Goal: Communication & Community: Participate in discussion

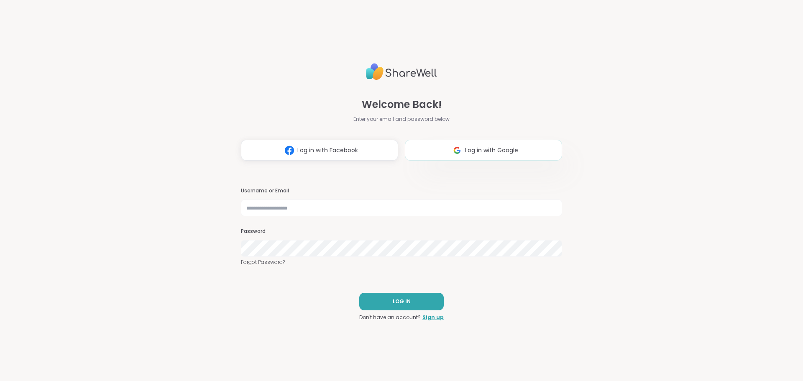
click at [471, 147] on span "Log in with Google" at bounding box center [491, 150] width 53 height 9
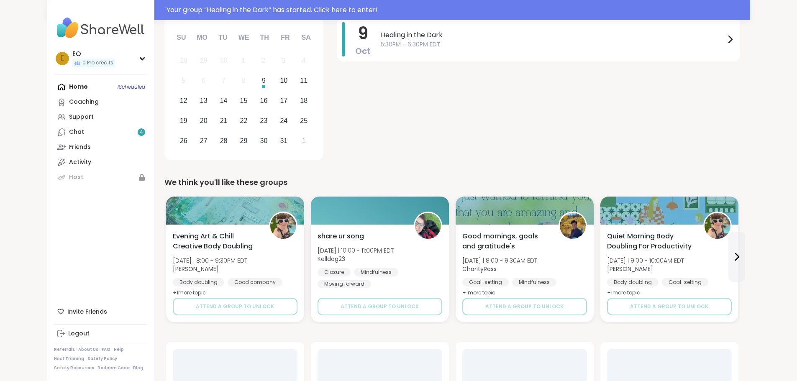
scroll to position [125, 0]
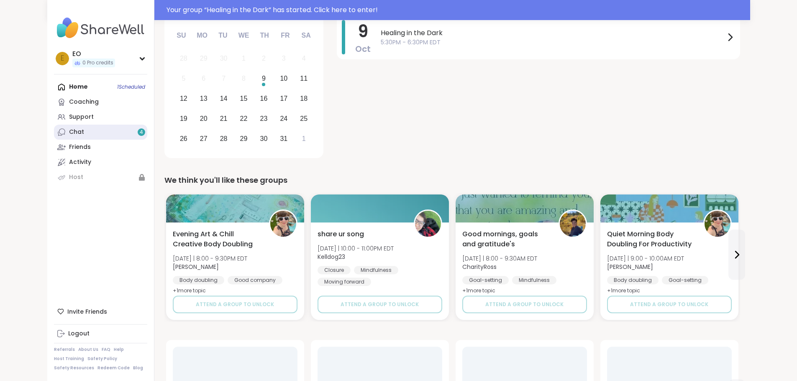
click at [54, 136] on link "Chat 4" at bounding box center [100, 132] width 93 height 15
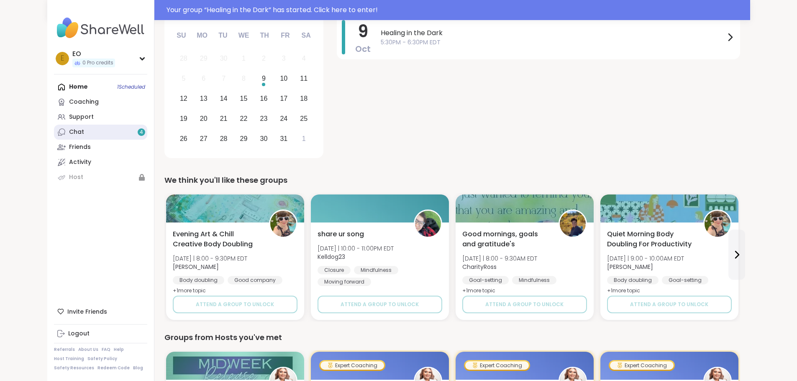
click at [90, 132] on link "Chat 4" at bounding box center [100, 132] width 93 height 15
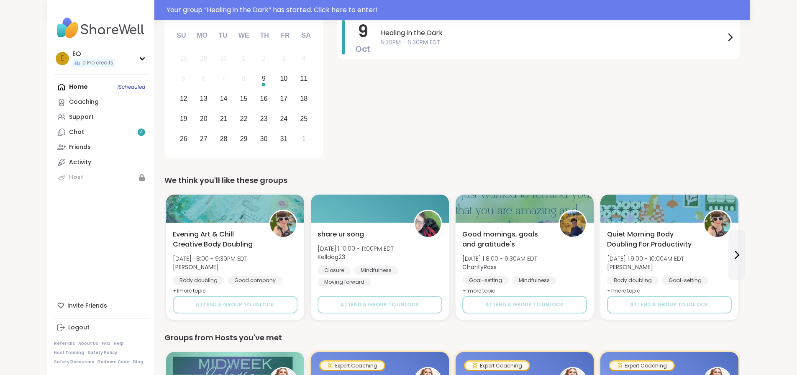
scroll to position [0, 0]
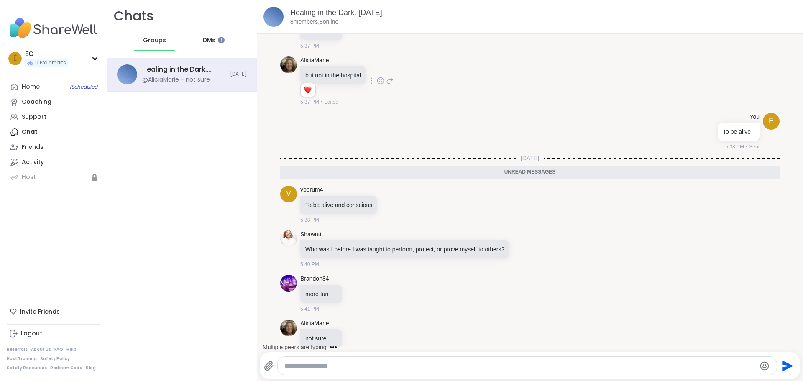
scroll to position [489, 0]
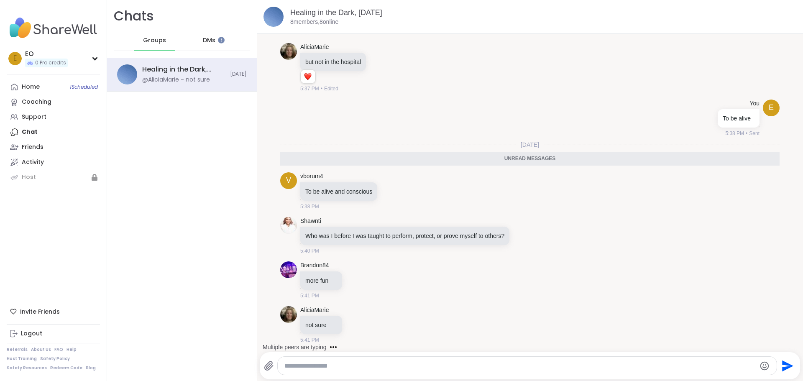
click at [215, 44] on div "DMs" at bounding box center [209, 41] width 41 height 20
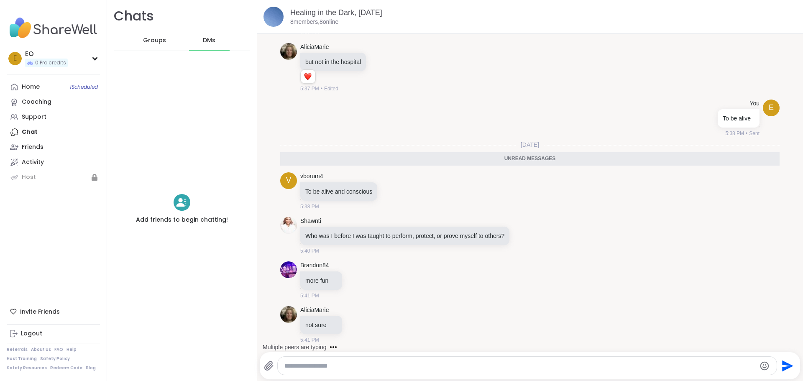
click at [159, 42] on span "Groups" at bounding box center [154, 40] width 23 height 8
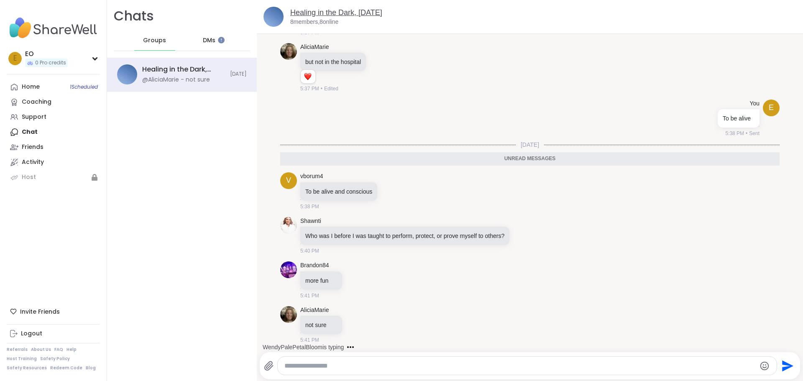
click at [355, 10] on link "Healing in the Dark, Oct 09" at bounding box center [336, 12] width 92 height 8
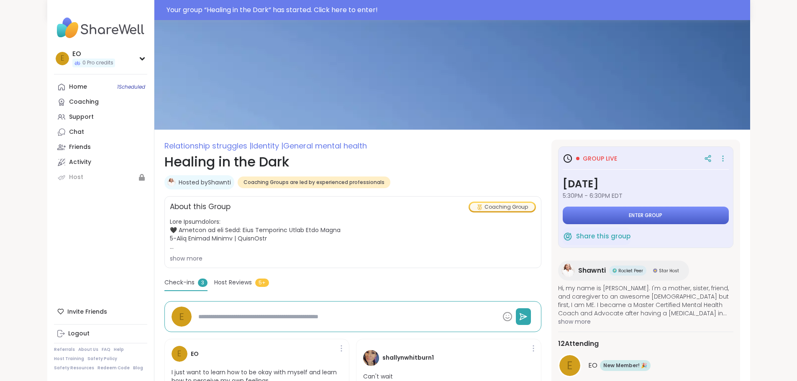
click at [666, 220] on button "Enter group" at bounding box center [646, 216] width 166 height 18
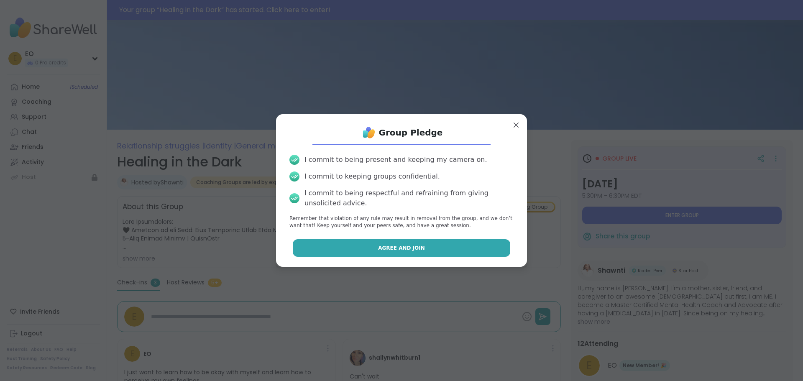
click at [427, 250] on button "Agree and Join" at bounding box center [402, 248] width 218 height 18
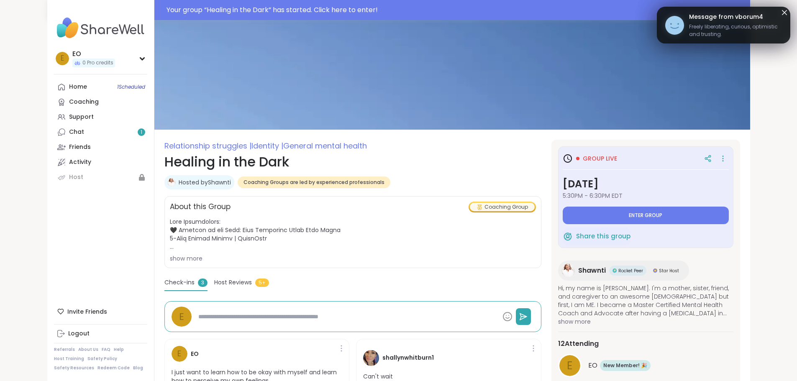
type textarea "*"
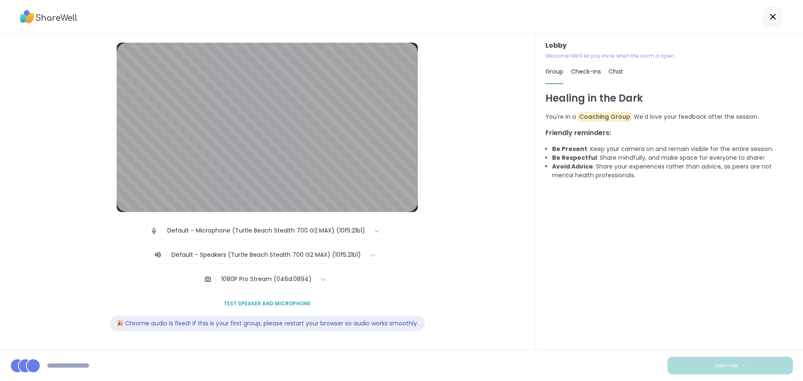
click at [611, 71] on span "Chat" at bounding box center [616, 71] width 15 height 8
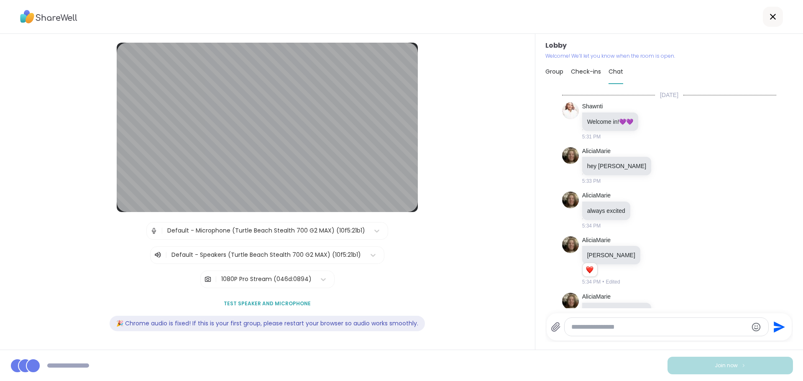
scroll to position [773, 0]
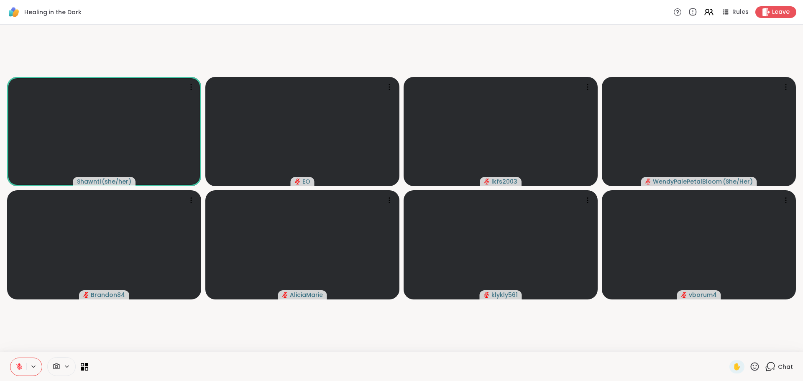
click at [768, 364] on icon at bounding box center [771, 366] width 8 height 8
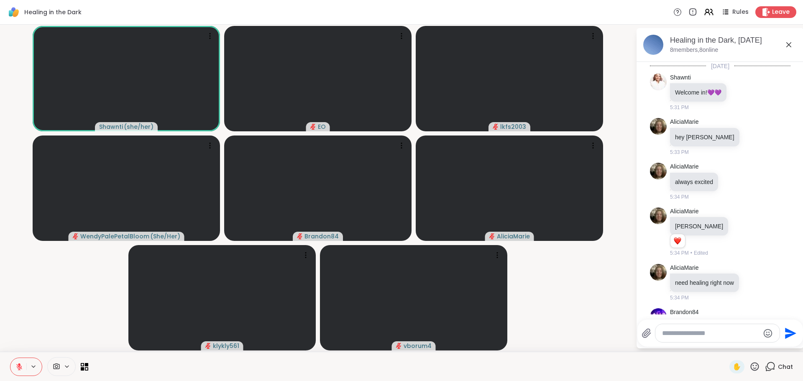
scroll to position [826, 0]
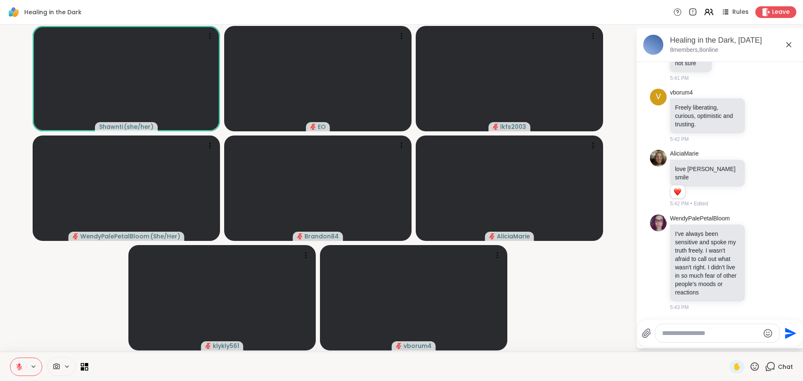
click at [699, 334] on textarea "Type your message" at bounding box center [710, 333] width 97 height 8
type textarea "**********"
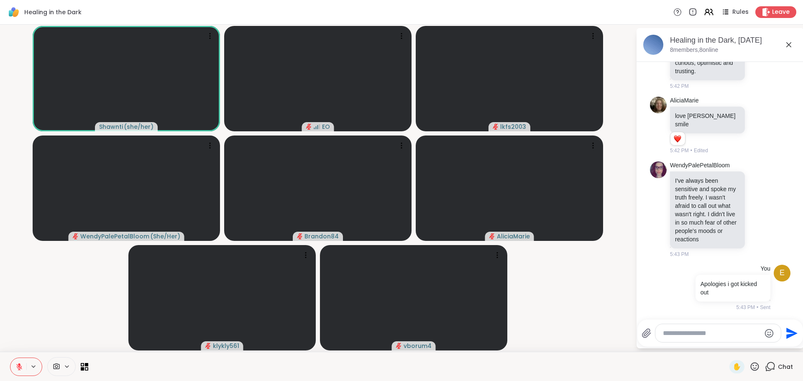
click at [684, 333] on textarea "Type your message" at bounding box center [711, 333] width 97 height 8
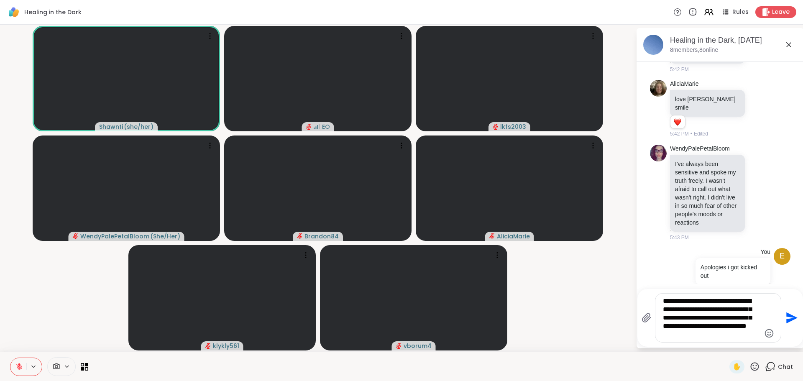
type textarea "**********"
click at [788, 319] on icon "Send" at bounding box center [791, 317] width 11 height 11
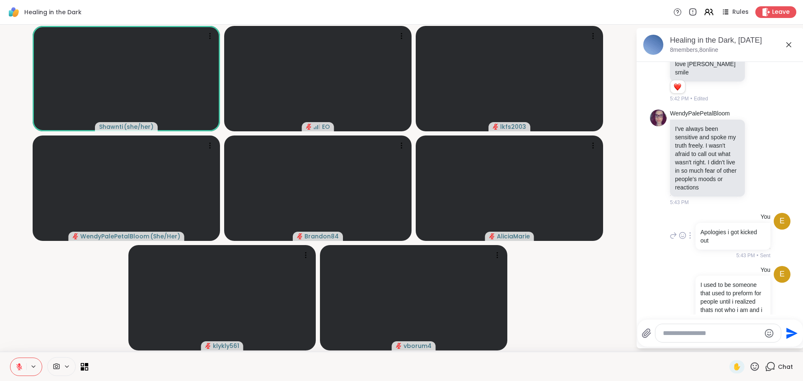
scroll to position [848, 0]
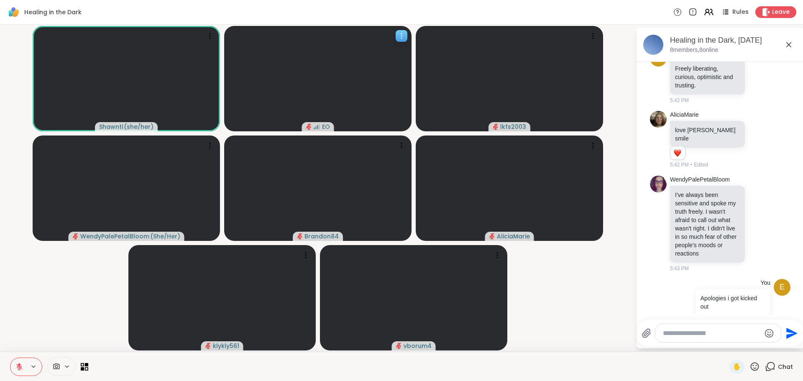
click at [402, 36] on icon at bounding box center [401, 36] width 1 height 1
click at [229, 13] on div "Healing in the Dark Rules Leave" at bounding box center [401, 12] width 803 height 25
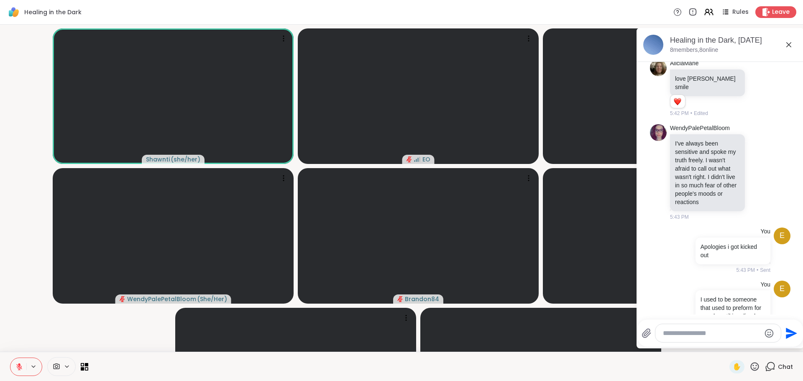
scroll to position [900, 0]
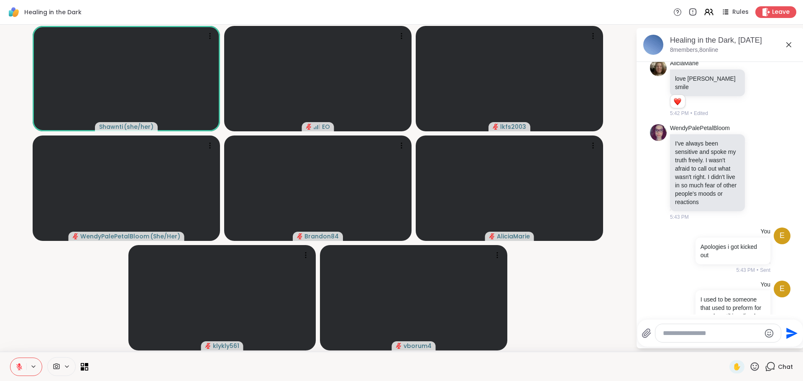
drag, startPoint x: 788, startPoint y: 0, endPoint x: 629, endPoint y: 287, distance: 328.2
click at [629, 287] on video-player-container "Shawnti ( she/her ) EO lkfs2003 WendyPalePetalBloom ( She/Her ) Brandon84 Alici…" at bounding box center [318, 188] width 626 height 320
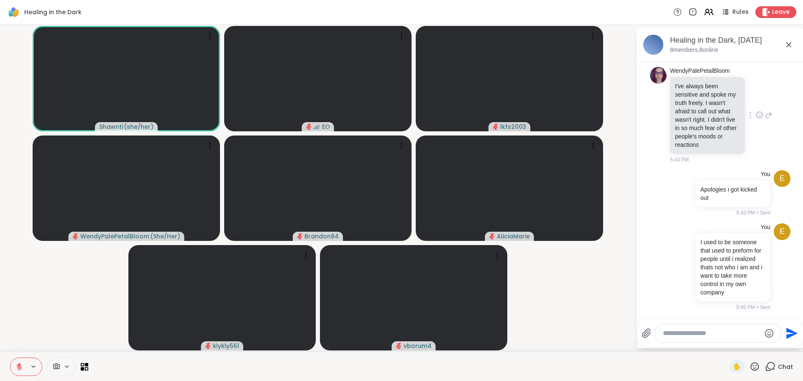
scroll to position [974, 0]
click at [68, 367] on icon at bounding box center [67, 366] width 7 height 7
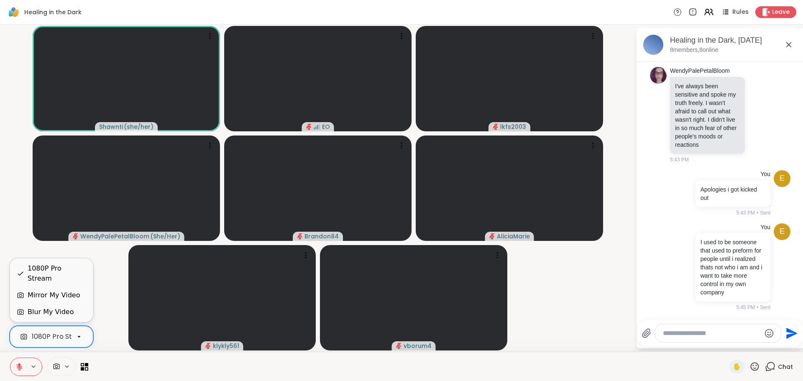
click at [80, 336] on icon at bounding box center [79, 337] width 8 height 8
click at [76, 317] on div "Blur My Video" at bounding box center [51, 312] width 83 height 17
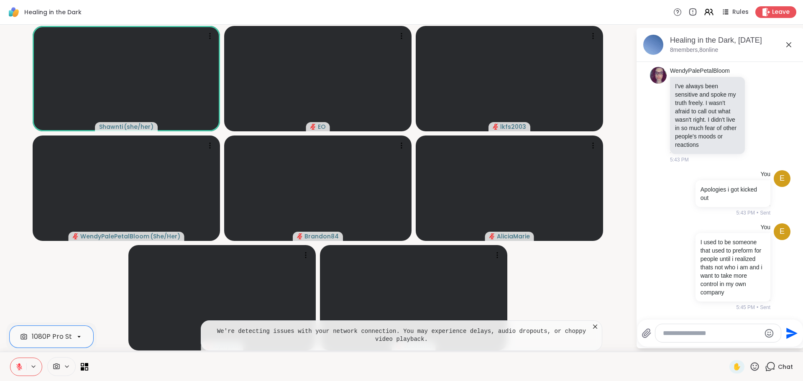
scroll to position [986, 0]
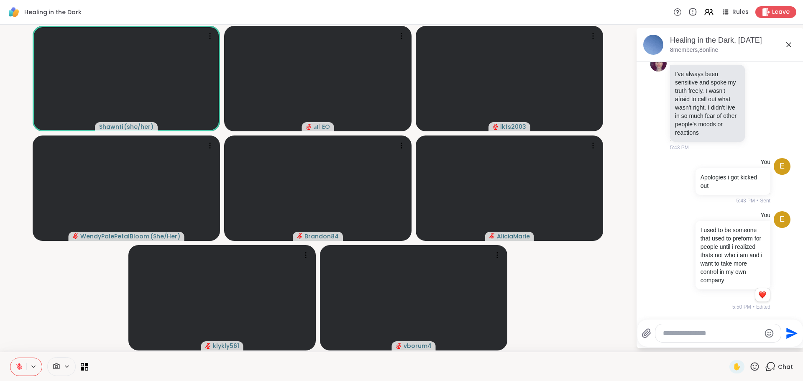
click at [744, 336] on textarea "Type your message" at bounding box center [711, 333] width 97 height 8
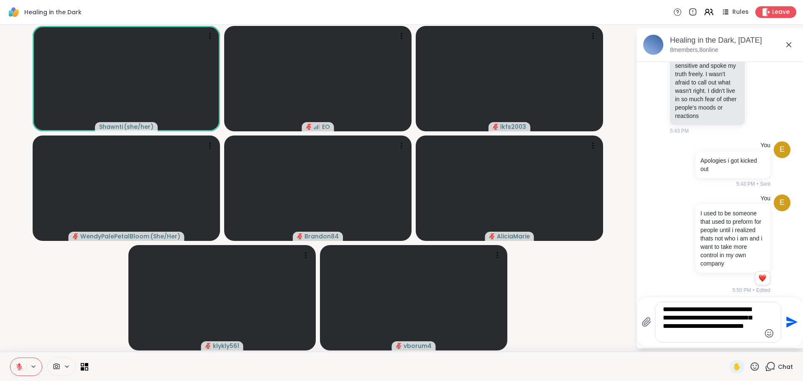
type textarea "**********"
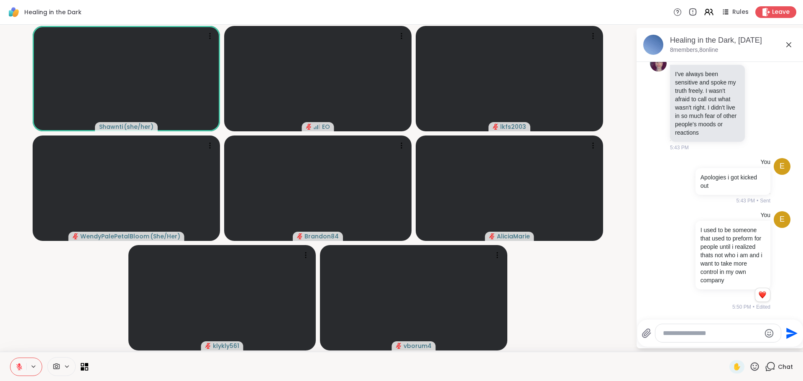
scroll to position [1072, 0]
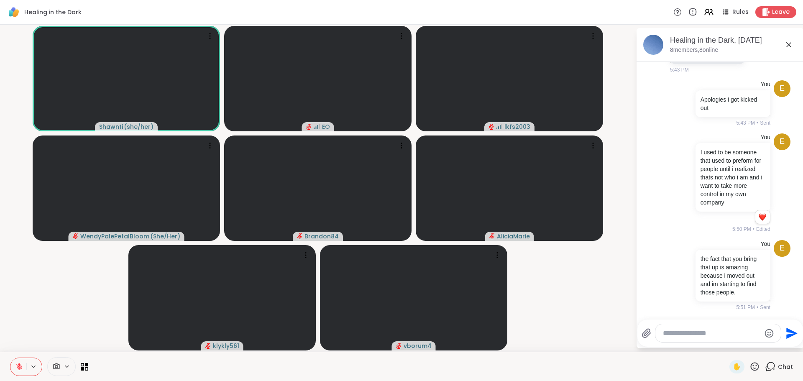
click at [21, 366] on icon at bounding box center [19, 367] width 6 height 6
click at [33, 365] on icon at bounding box center [33, 366] width 7 height 7
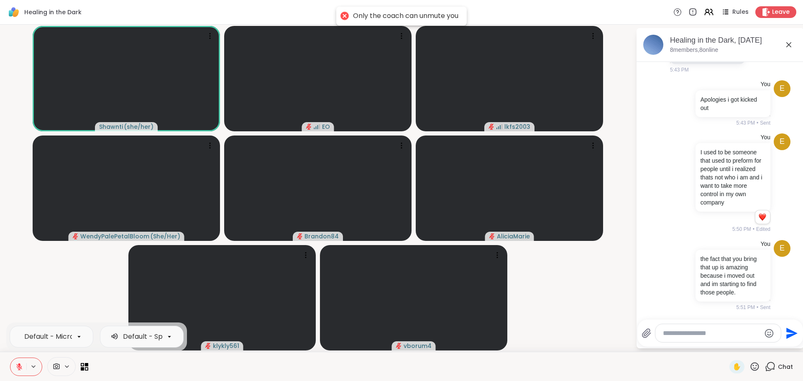
click at [739, 334] on textarea "Type your message" at bounding box center [711, 333] width 97 height 8
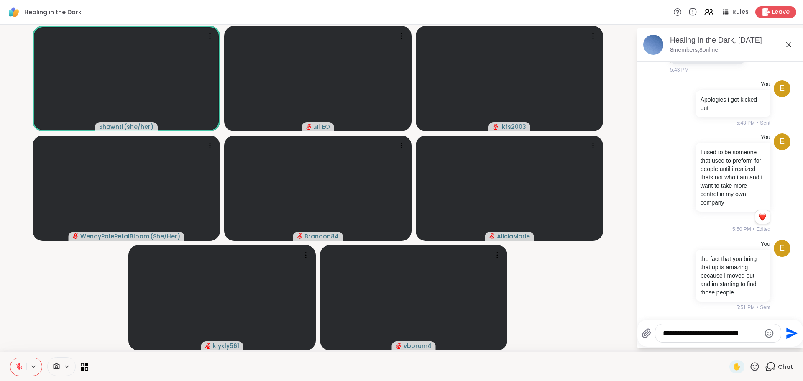
type textarea "**********"
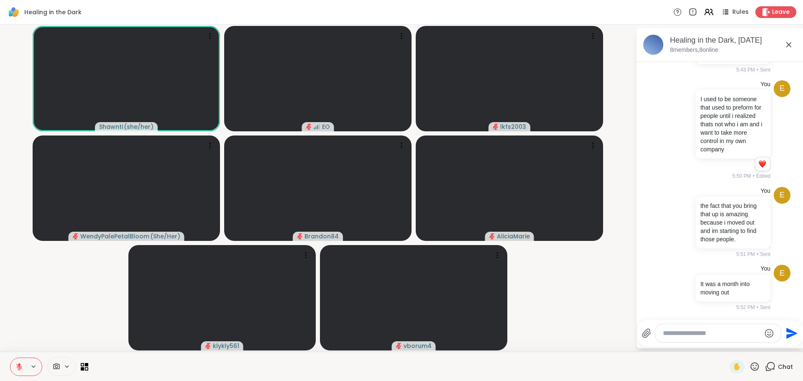
click at [714, 336] on textarea "Type your message" at bounding box center [711, 333] width 97 height 8
type textarea "*"
click at [707, 338] on div at bounding box center [717, 333] width 125 height 18
click at [707, 335] on textarea "Type your message" at bounding box center [711, 333] width 97 height 8
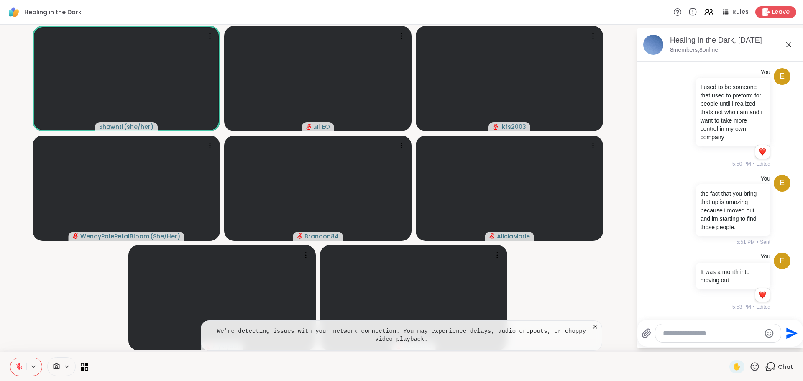
scroll to position [1137, 0]
click at [213, 39] on icon at bounding box center [210, 36] width 8 height 8
click at [212, 37] on icon at bounding box center [210, 36] width 8 height 8
click at [290, 93] on video at bounding box center [317, 78] width 187 height 105
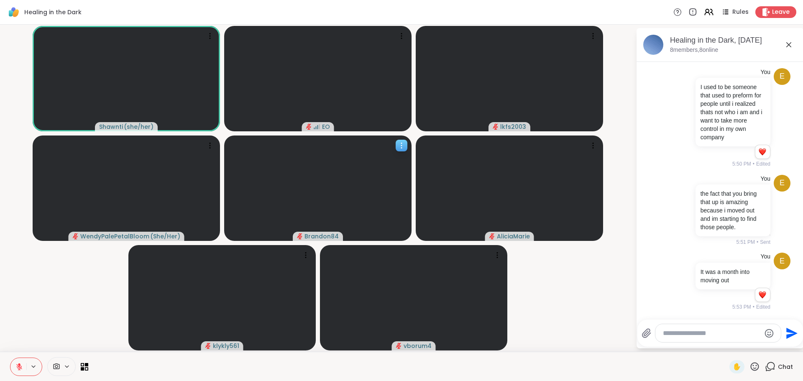
click at [309, 149] on video at bounding box center [317, 188] width 187 height 105
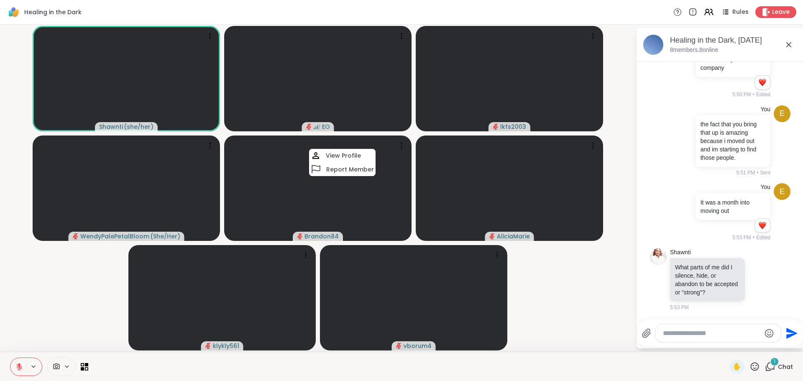
click at [573, 281] on video-player-container "Shawnti ( she/her ) EO lkfs2003 WendyPalePetalBloom ( She/Her ) Brandon84 View …" at bounding box center [318, 188] width 626 height 320
drag, startPoint x: 289, startPoint y: 77, endPoint x: 95, endPoint y: 307, distance: 301.3
click at [90, 308] on video-player-container "Shawnti ( she/her ) EO lkfs2003 WendyPalePetalBloom ( She/Her ) Brandon84 Alici…" at bounding box center [318, 188] width 626 height 320
click at [718, 335] on textarea "Type your message" at bounding box center [711, 333] width 97 height 8
click at [721, 334] on textarea "Type your message" at bounding box center [711, 333] width 97 height 8
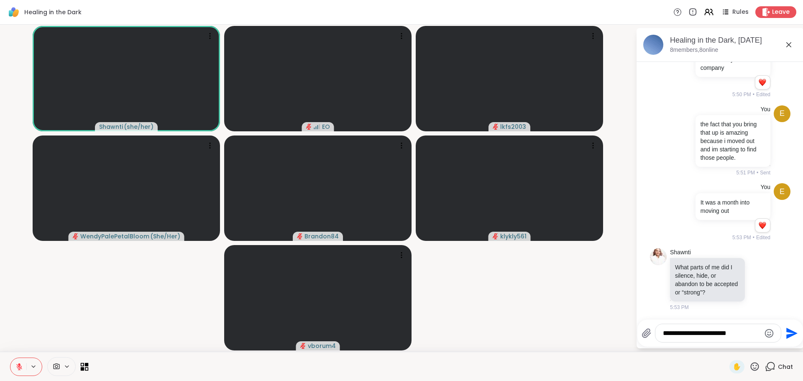
click at [87, 368] on icon at bounding box center [85, 367] width 8 height 8
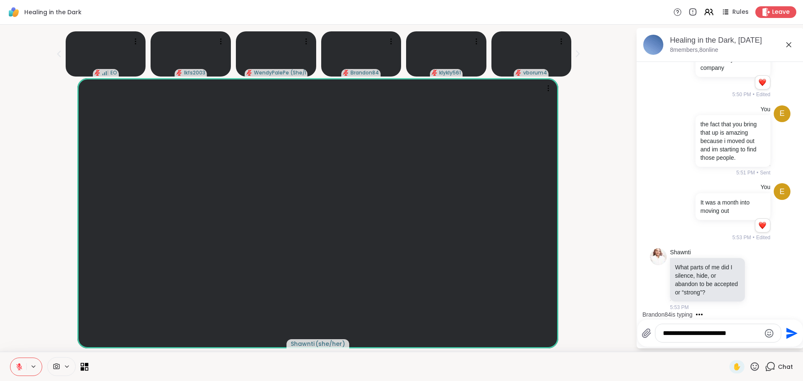
click at [86, 366] on icon at bounding box center [87, 365] width 4 height 4
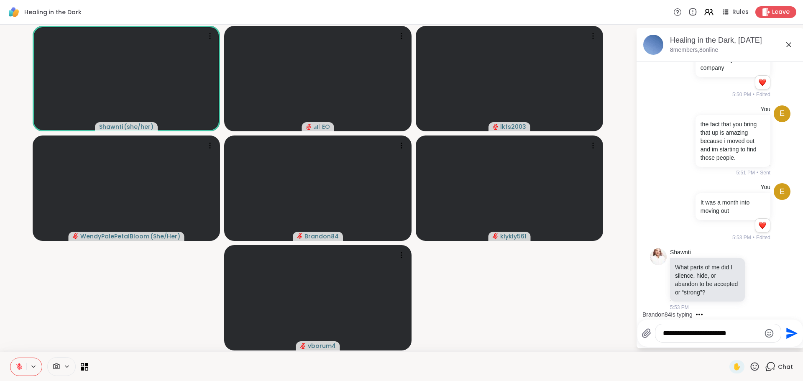
drag, startPoint x: 292, startPoint y: 61, endPoint x: 174, endPoint y: 302, distance: 267.7
click at [174, 302] on video-player-container "Shawnti ( she/her ) EO lkfs2003 WendyPalePetalBloom ( She/Her ) Brandon84 klykl…" at bounding box center [318, 188] width 626 height 320
click at [738, 336] on textarea "**********" at bounding box center [711, 333] width 97 height 8
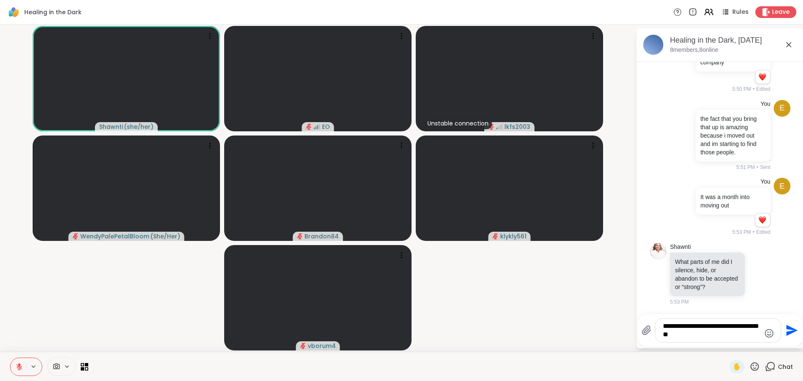
scroll to position [1265, 0]
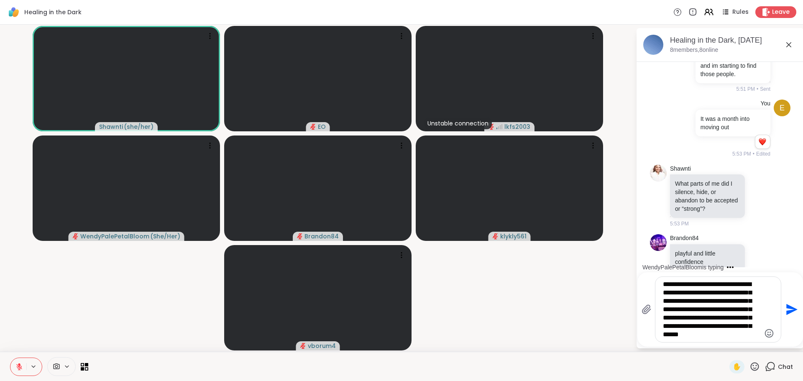
type textarea "**********"
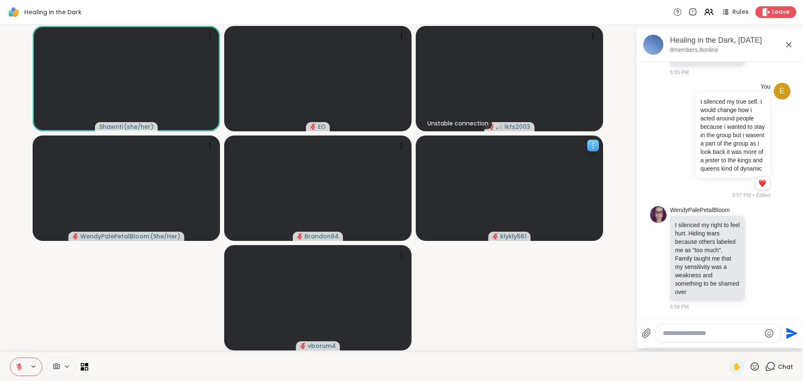
scroll to position [1648, 0]
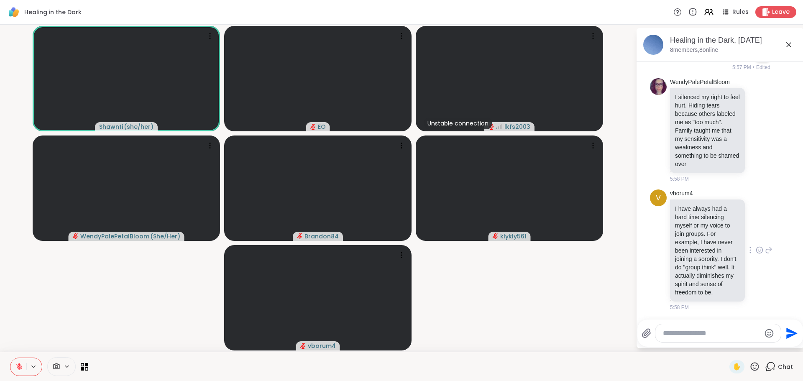
click at [761, 249] on icon at bounding box center [761, 249] width 0 height 0
click at [756, 233] on div "Select Reaction: Heart" at bounding box center [760, 237] width 8 height 8
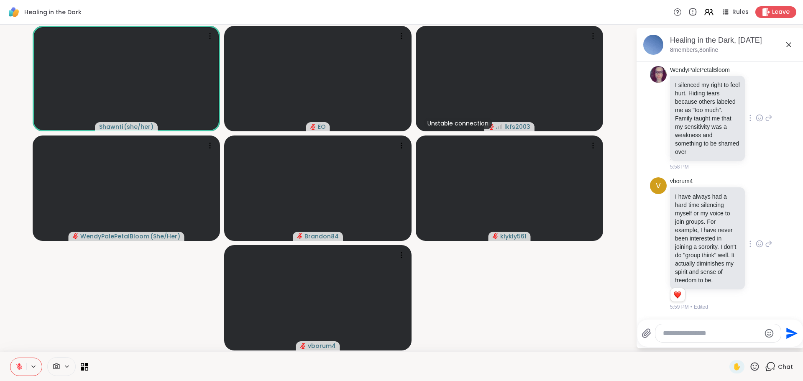
scroll to position [1618, 0]
click at [756, 122] on icon at bounding box center [760, 118] width 8 height 8
click at [756, 108] on div "Select Reaction: Heart" at bounding box center [760, 105] width 8 height 8
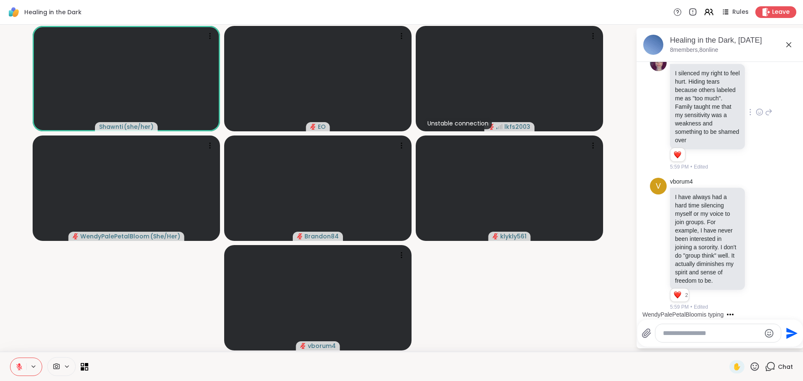
click at [34, 366] on icon at bounding box center [33, 366] width 7 height 7
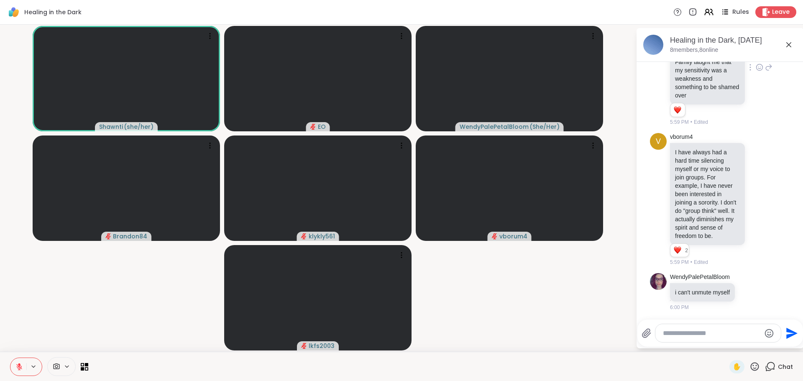
click at [720, 7] on icon at bounding box center [725, 12] width 10 height 10
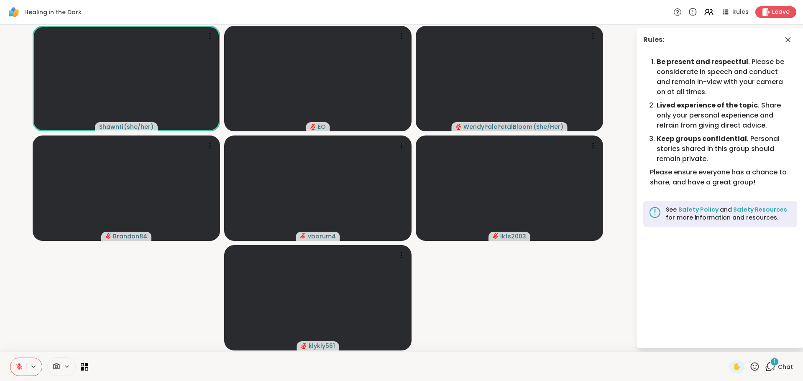
click at [792, 45] on div "Rules:" at bounding box center [720, 42] width 154 height 15
click at [792, 38] on icon at bounding box center [788, 40] width 10 height 10
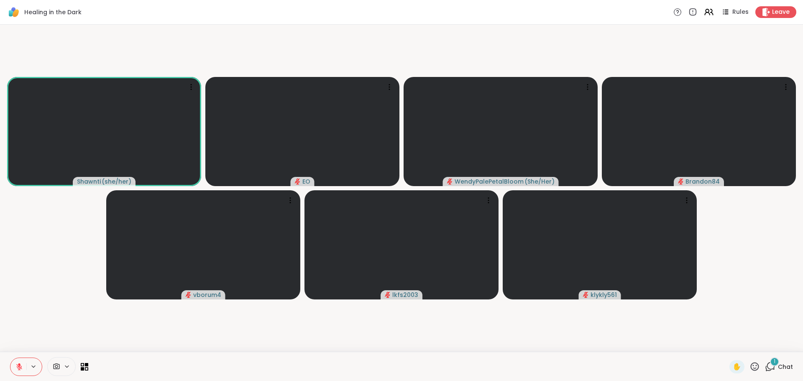
click at [770, 365] on div "1" at bounding box center [774, 361] width 9 height 9
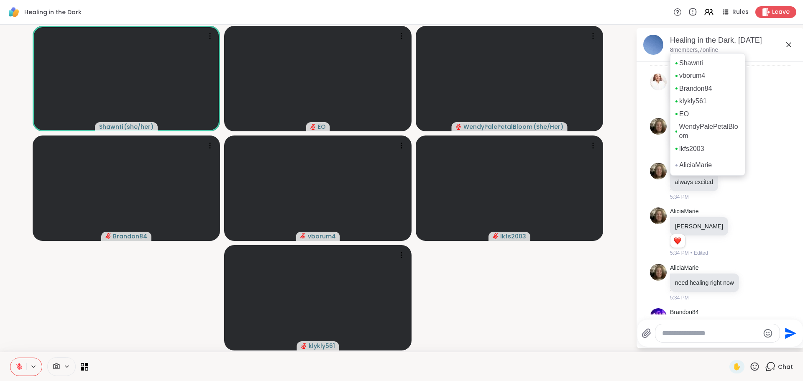
scroll to position [1823, 0]
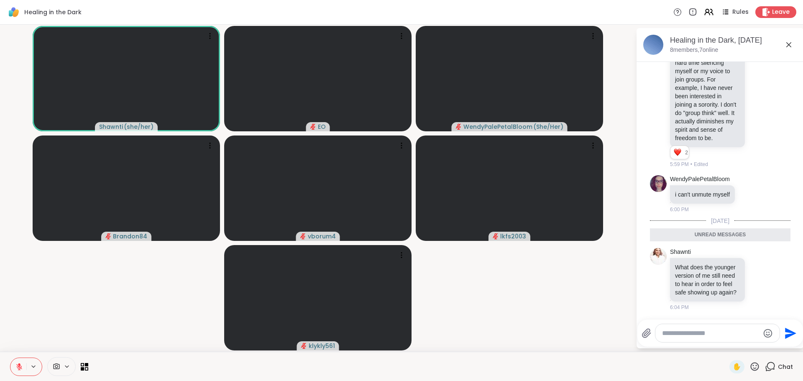
click at [727, 332] on textarea "Type your message" at bounding box center [710, 333] width 97 height 8
type textarea "*"
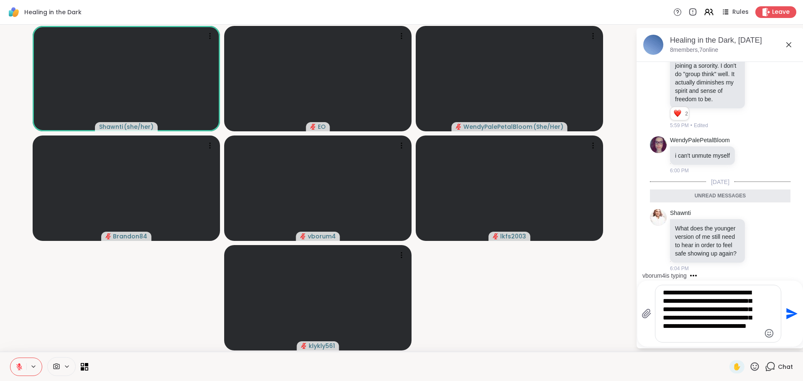
type textarea "**********"
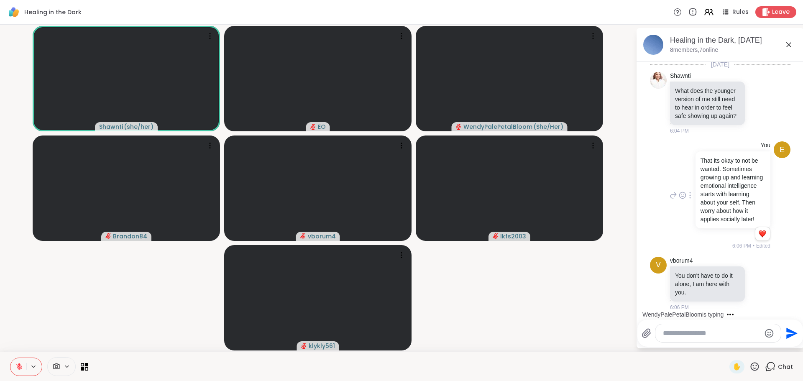
scroll to position [1996, 0]
click at [756, 282] on icon at bounding box center [760, 283] width 8 height 8
click at [756, 272] on div "Select Reaction: Heart" at bounding box center [760, 270] width 8 height 8
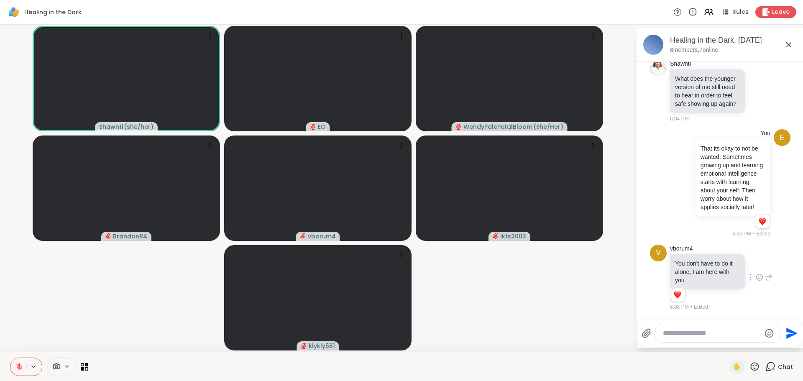
scroll to position [2120, 0]
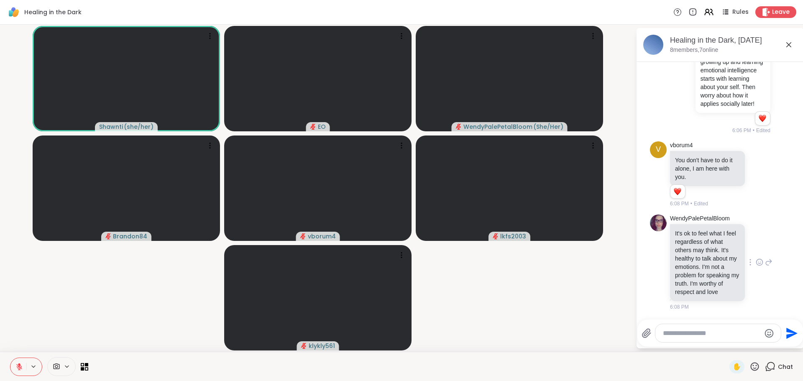
click at [756, 258] on icon at bounding box center [760, 262] width 8 height 8
click at [756, 246] on div "Select Reaction: Heart" at bounding box center [760, 249] width 8 height 8
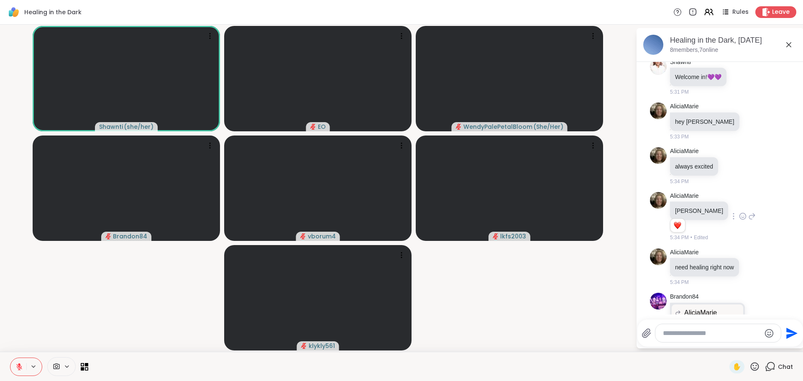
scroll to position [84, 0]
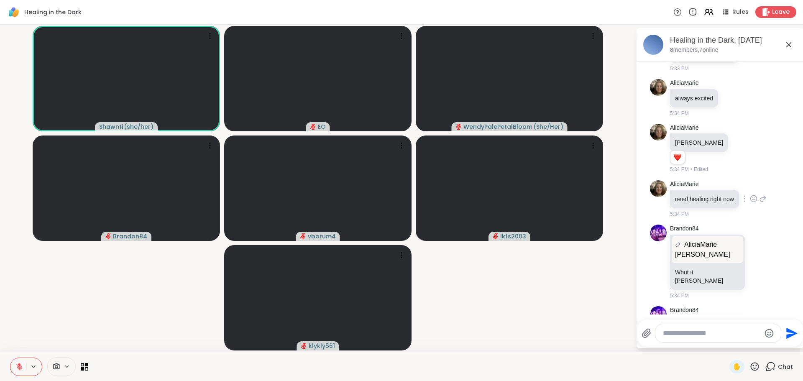
click at [741, 202] on div at bounding box center [745, 199] width 8 height 10
click at [671, 184] on link "AliciaMarie" at bounding box center [684, 184] width 28 height 8
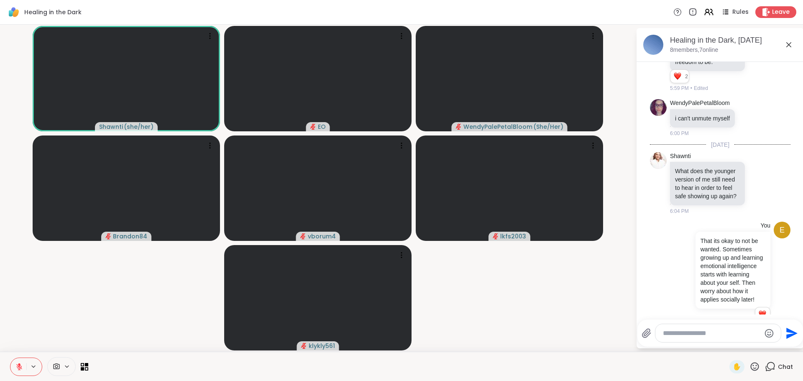
scroll to position [2132, 0]
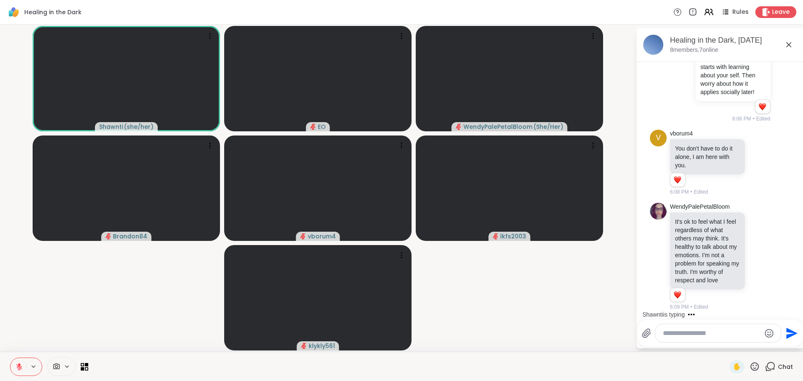
click at [705, 334] on textarea "Type your message" at bounding box center [711, 333] width 97 height 8
click at [714, 329] on textarea "Type your message" at bounding box center [711, 333] width 97 height 8
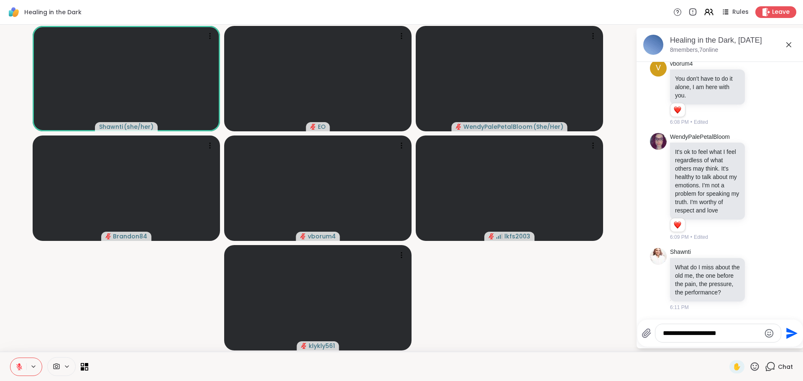
click at [732, 337] on textarea "**********" at bounding box center [711, 333] width 97 height 8
drag, startPoint x: 732, startPoint y: 337, endPoint x: 698, endPoint y: 340, distance: 34.8
click at [698, 340] on div "**********" at bounding box center [717, 333] width 125 height 18
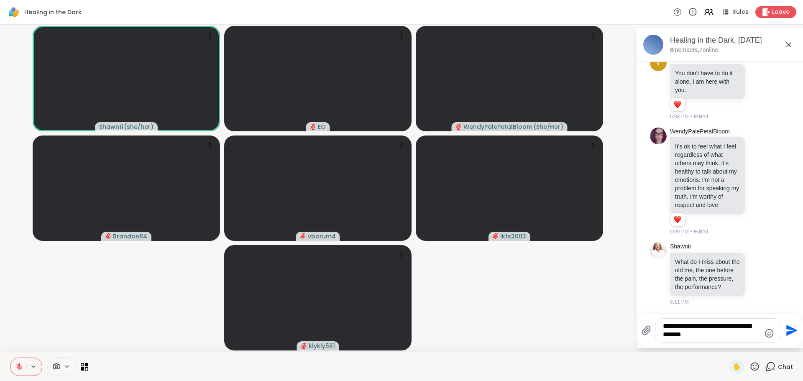
click at [689, 337] on textarea "**********" at bounding box center [711, 330] width 97 height 17
click at [724, 336] on textarea "**********" at bounding box center [711, 330] width 97 height 17
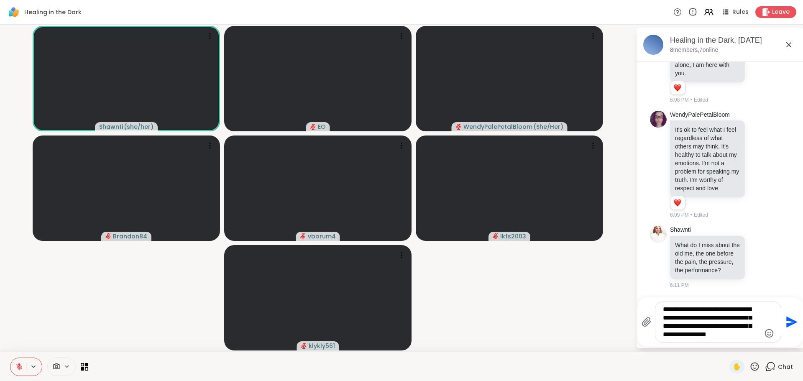
type textarea "**********"
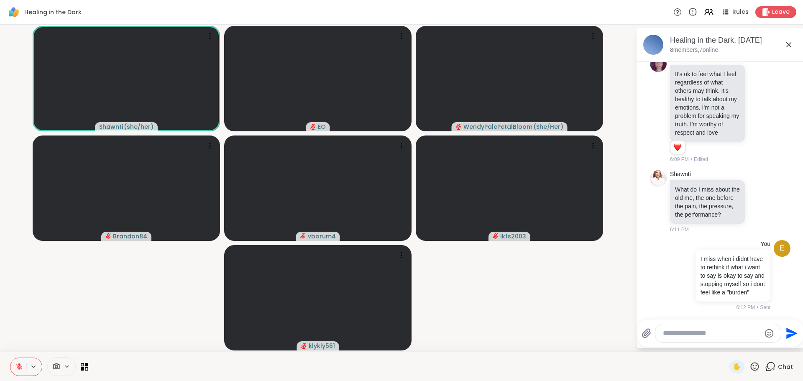
scroll to position [2374, 0]
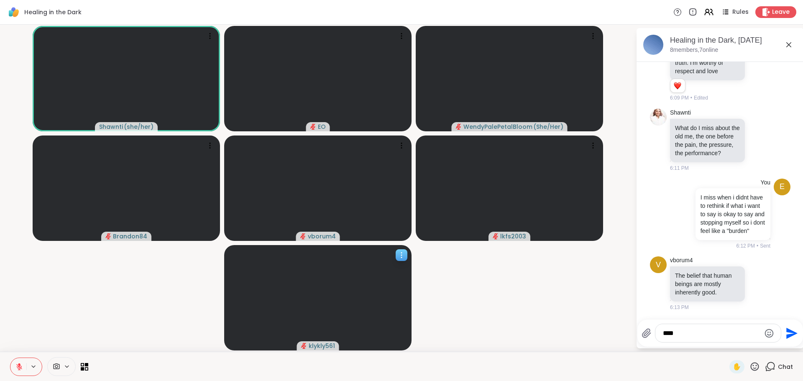
type textarea "****"
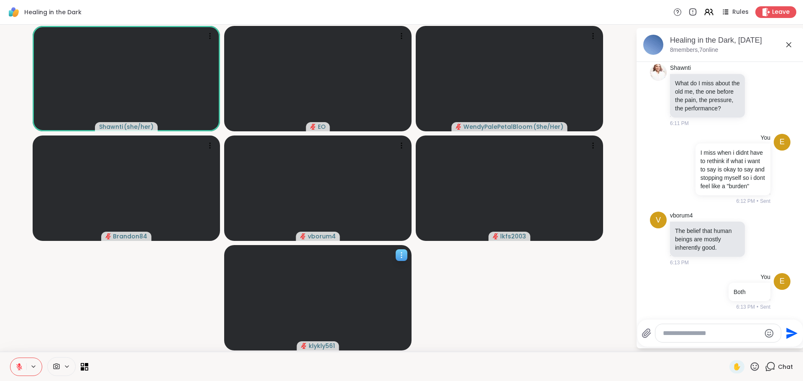
scroll to position [2419, 0]
click at [702, 336] on textarea "Type your message" at bounding box center [711, 333] width 97 height 8
type textarea "*"
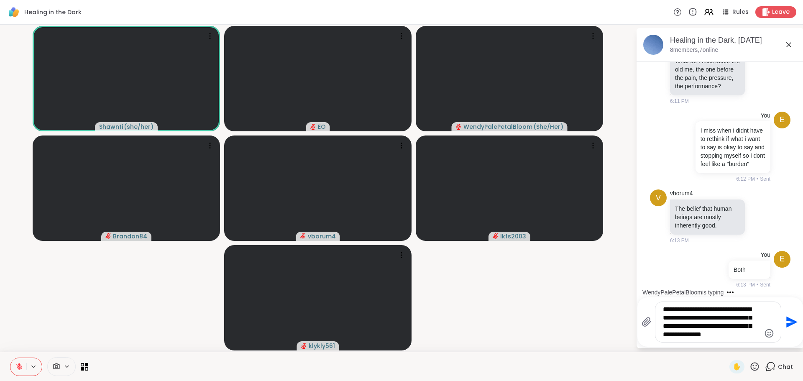
click at [715, 336] on textarea "**********" at bounding box center [711, 321] width 97 height 33
click at [693, 332] on textarea "**********" at bounding box center [711, 321] width 97 height 33
click at [692, 338] on textarea "**********" at bounding box center [711, 321] width 97 height 33
type textarea "**********"
click at [791, 318] on icon "Send" at bounding box center [790, 321] width 13 height 13
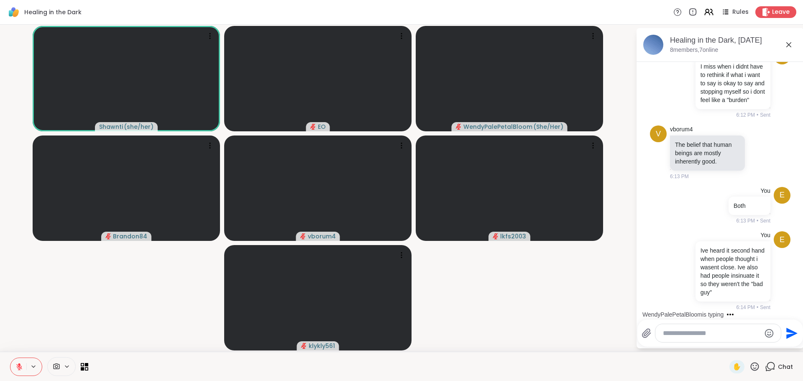
scroll to position [2514, 0]
click at [749, 331] on textarea "Type your message" at bounding box center [711, 333] width 97 height 8
type textarea "*"
click at [681, 338] on div "**********" at bounding box center [717, 333] width 125 height 18
drag, startPoint x: 681, startPoint y: 338, endPoint x: 686, endPoint y: 334, distance: 6.0
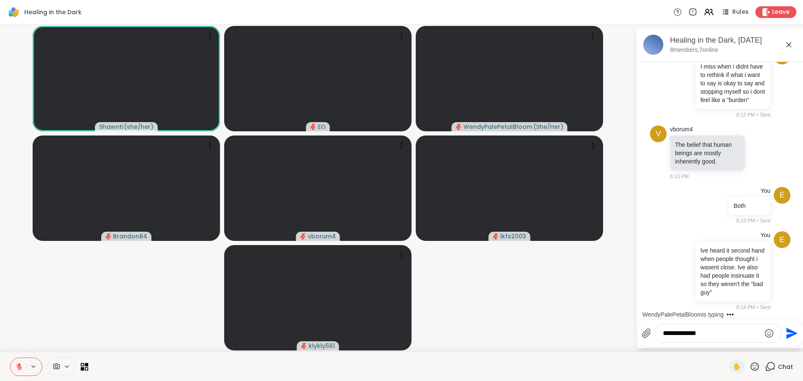
click at [686, 334] on textarea "**********" at bounding box center [711, 333] width 97 height 8
type textarea "**********"
click at [786, 325] on button "Send" at bounding box center [790, 333] width 19 height 19
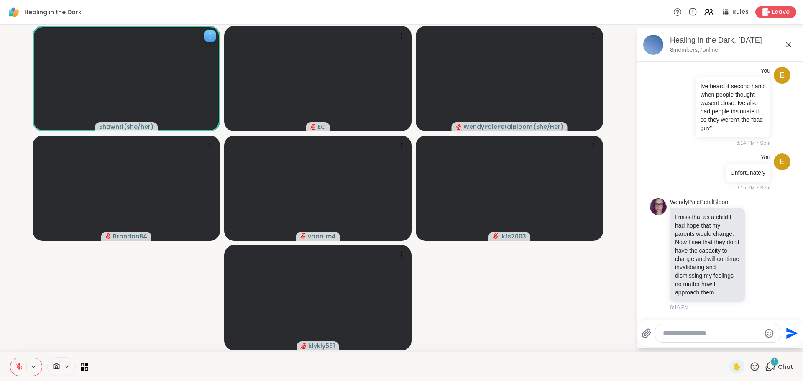
scroll to position [2686, 0]
click at [756, 254] on div at bounding box center [760, 254] width 8 height 10
click at [774, 237] on div "Select Reaction: Sad" at bounding box center [778, 241] width 8 height 8
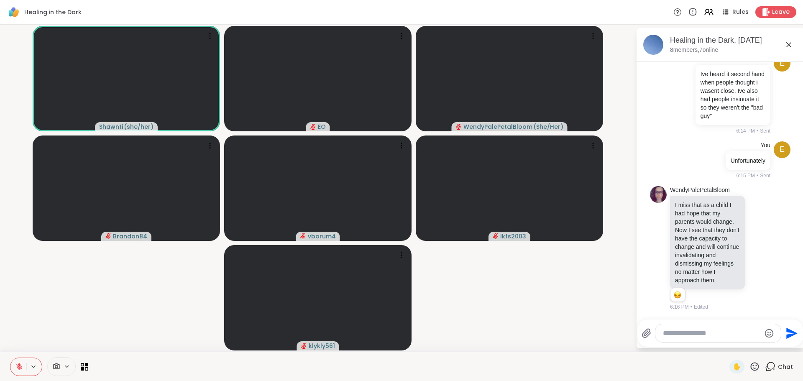
click at [711, 333] on textarea "Type your message" at bounding box center [711, 333] width 97 height 8
type textarea "****"
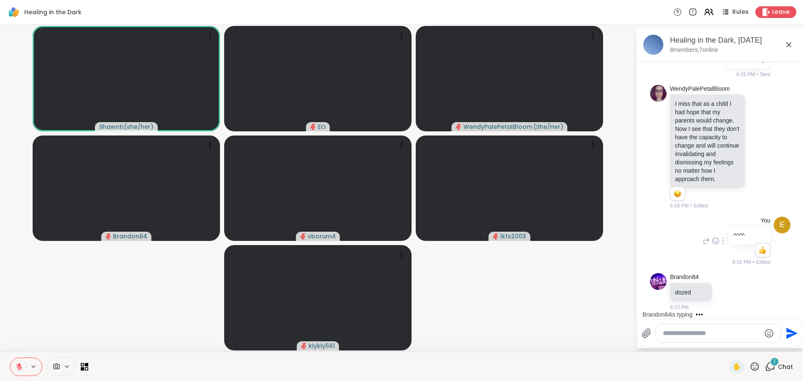
scroll to position [2800, 0]
click at [714, 331] on textarea "Type your message" at bounding box center [711, 333] width 97 height 8
click at [713, 337] on textarea "Type your message" at bounding box center [711, 333] width 97 height 8
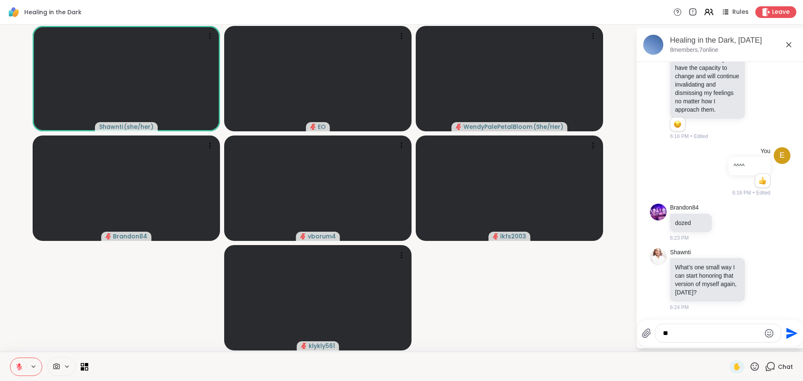
type textarea "*"
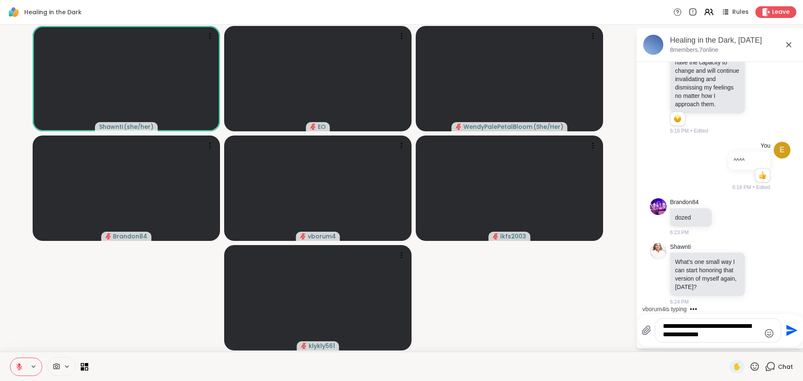
type textarea "**********"
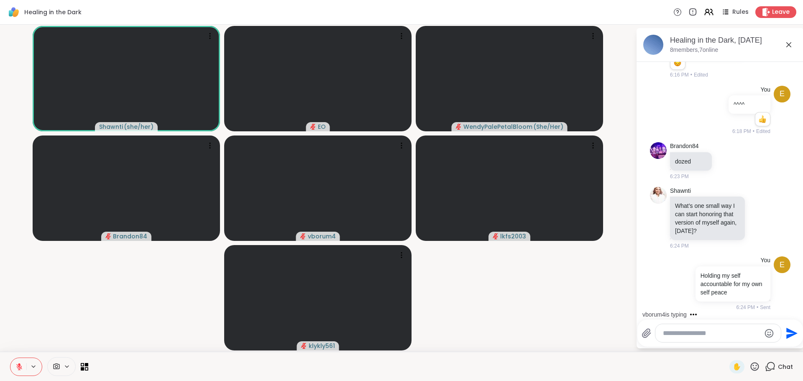
scroll to position [2942, 0]
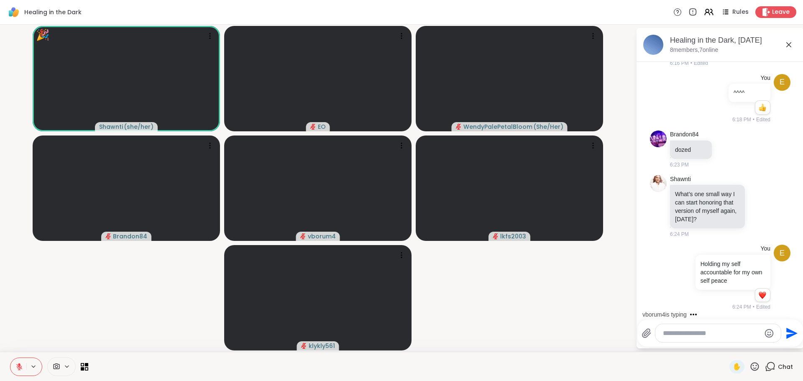
click at [712, 336] on textarea "Type your message" at bounding box center [711, 333] width 97 height 8
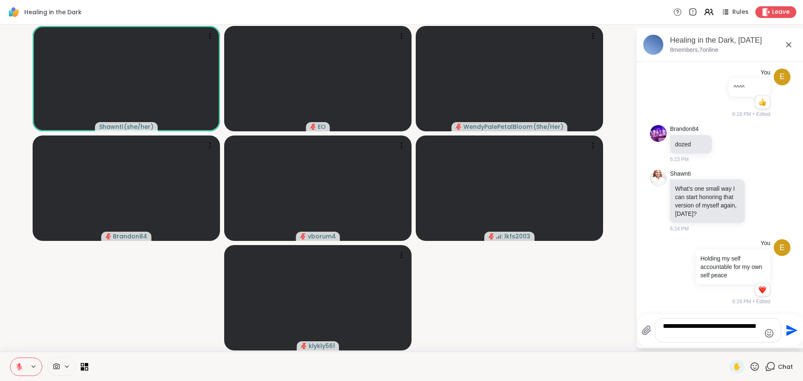
type textarea "**********"
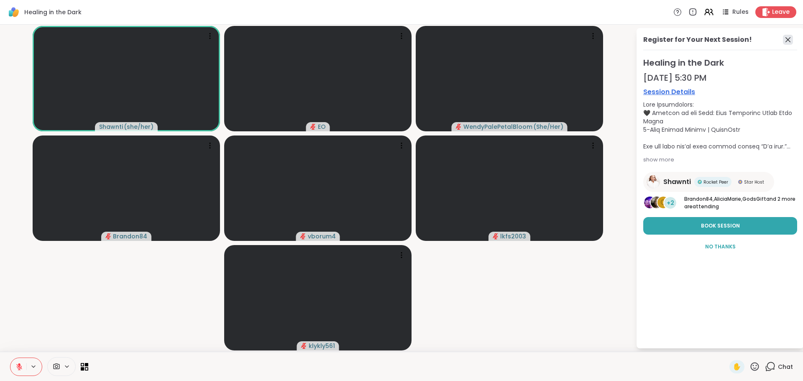
click at [786, 35] on icon at bounding box center [788, 40] width 10 height 10
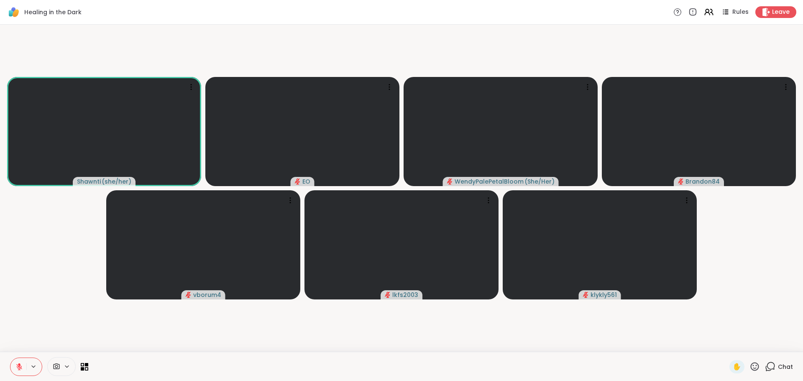
click at [771, 370] on div "Chat" at bounding box center [779, 366] width 28 height 13
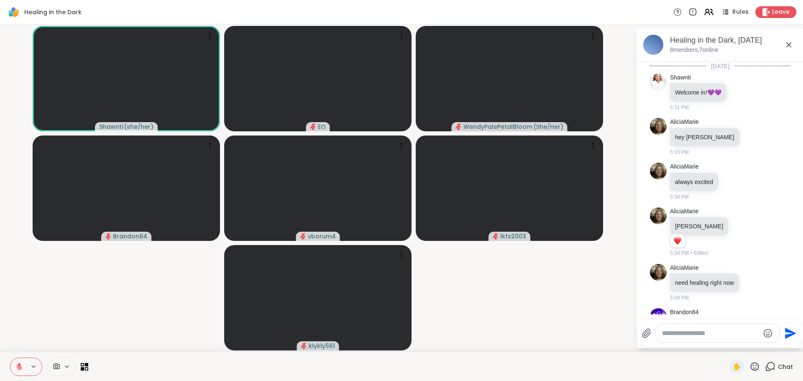
scroll to position [2934, 0]
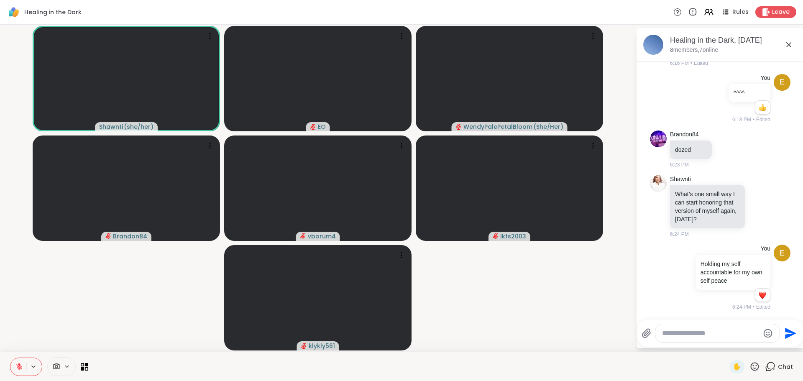
click at [726, 335] on textarea "Type your message" at bounding box center [710, 333] width 97 height 8
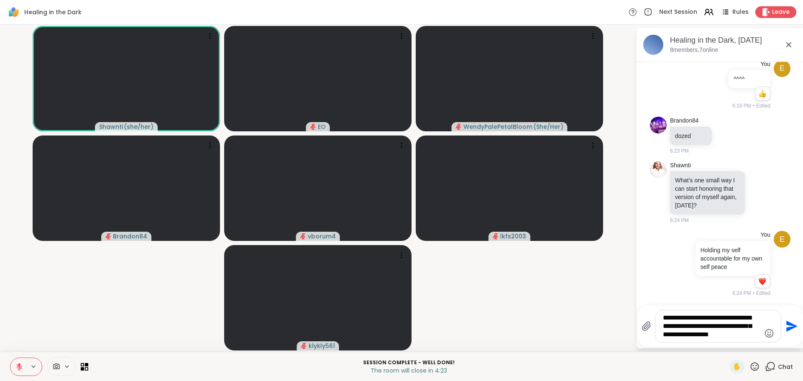
type textarea "**********"
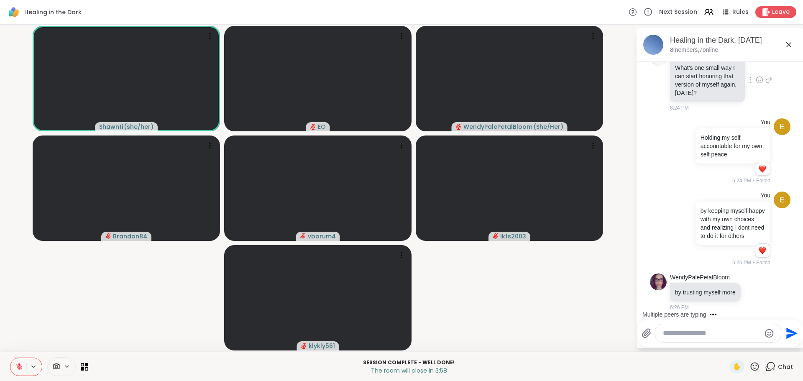
scroll to position [3077, 0]
click at [752, 290] on icon at bounding box center [756, 292] width 8 height 8
click at [753, 281] on button "Select Reaction: Heart" at bounding box center [755, 278] width 17 height 17
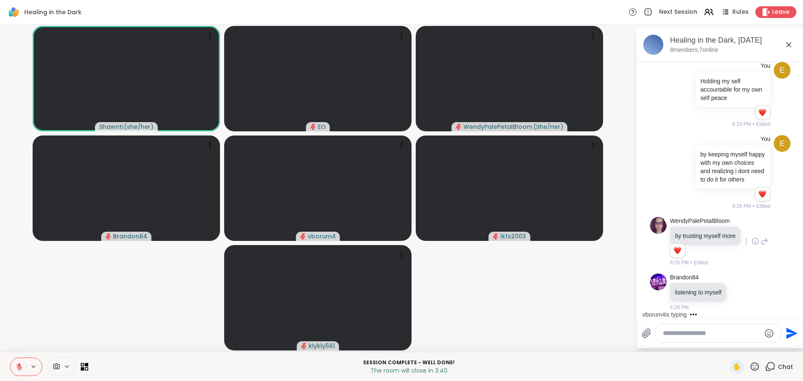
scroll to position [3146, 0]
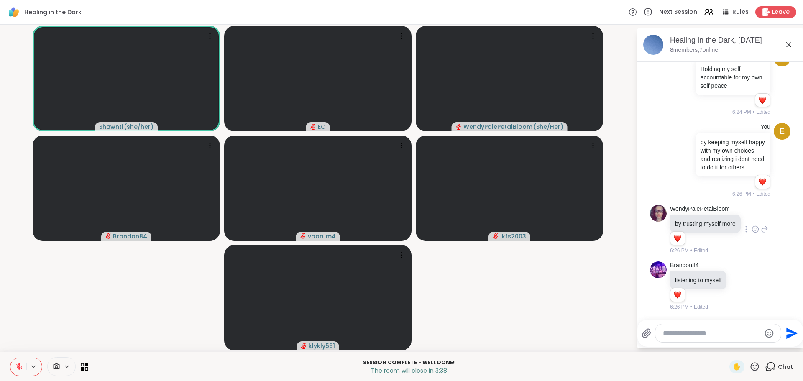
click at [707, 323] on div "Send" at bounding box center [720, 333] width 166 height 27
click at [740, 287] on icon at bounding box center [741, 286] width 8 height 8
click at [741, 277] on button "Select Reaction: Heart" at bounding box center [741, 272] width 17 height 17
click at [687, 330] on textarea "Type your message" at bounding box center [711, 333] width 97 height 8
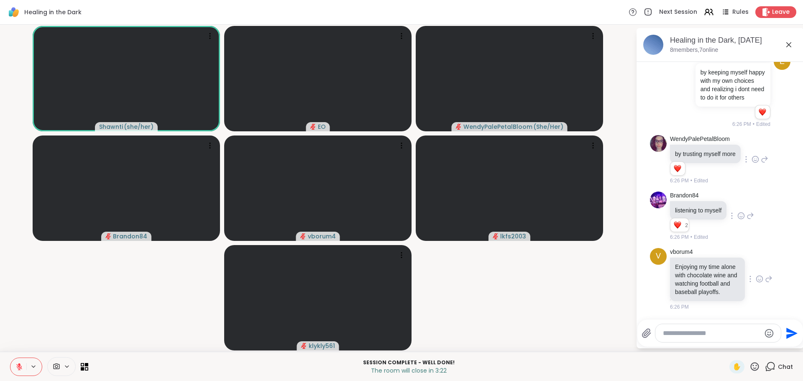
click at [756, 275] on icon at bounding box center [760, 279] width 8 height 8
click at [756, 264] on div "Select Reaction: Heart" at bounding box center [760, 266] width 8 height 8
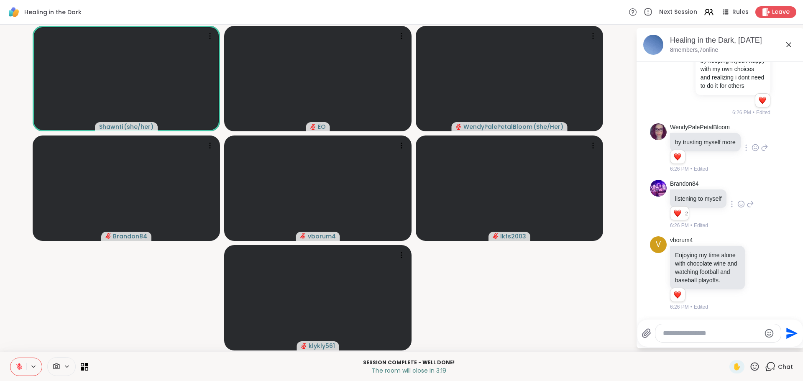
click at [713, 336] on textarea "Type your message" at bounding box center [711, 333] width 97 height 8
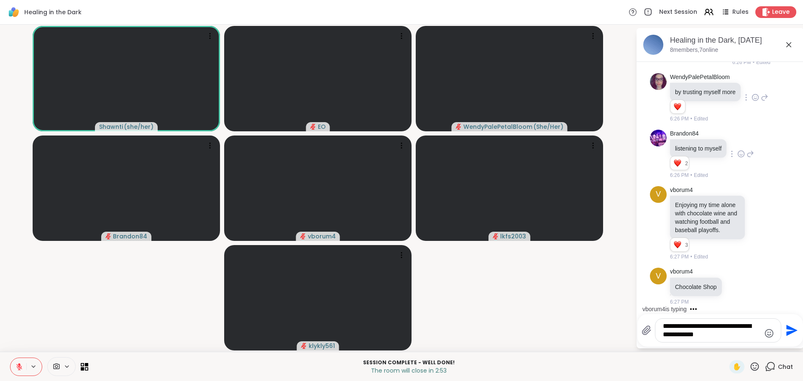
type textarea "**********"
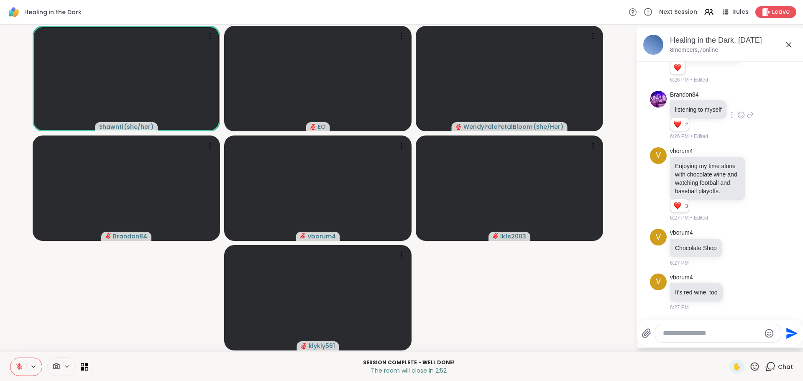
type textarea "*"
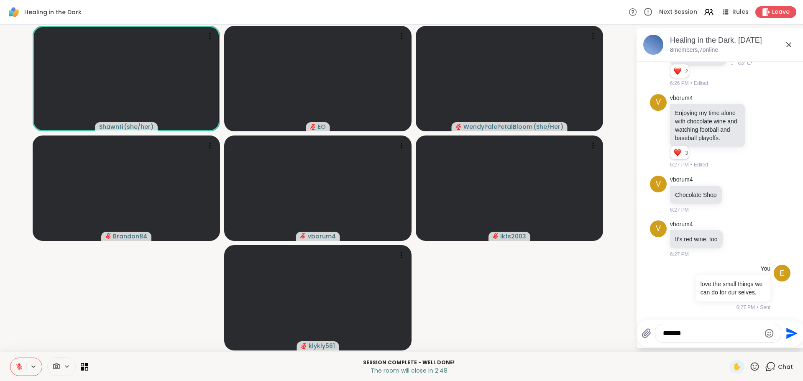
scroll to position [3398, 0]
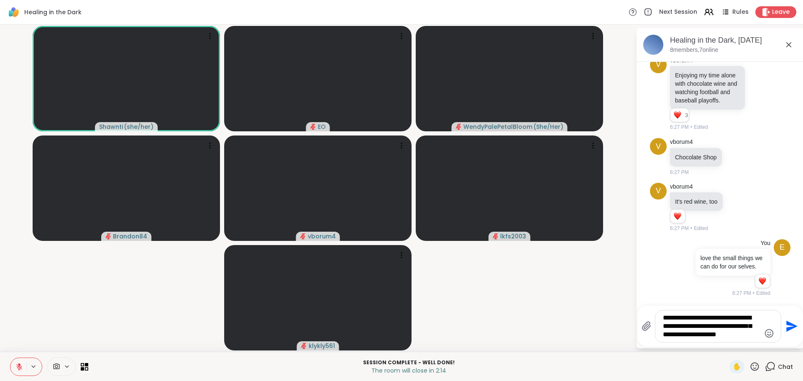
type textarea "**********"
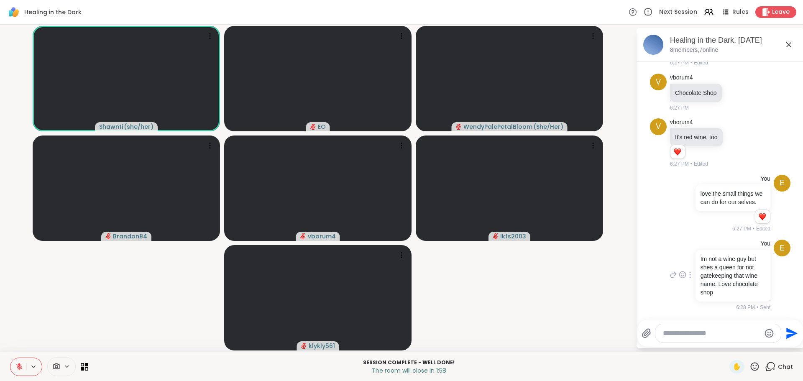
scroll to position [3500, 0]
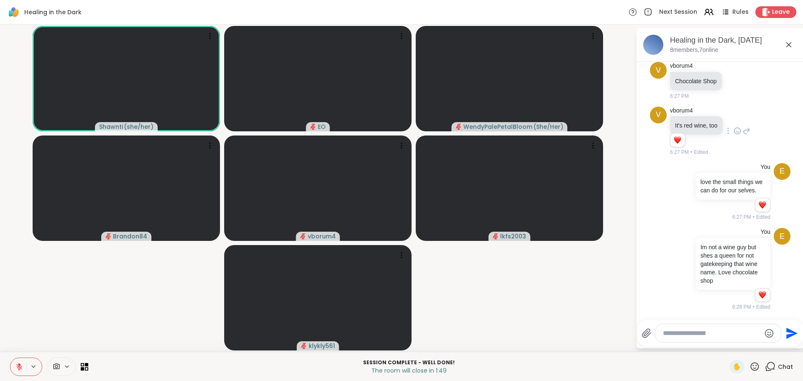
click at [737, 127] on icon at bounding box center [738, 131] width 8 height 8
click at [734, 114] on div "Select Reaction: Heart" at bounding box center [738, 118] width 8 height 8
click at [733, 76] on icon at bounding box center [737, 80] width 8 height 8
click at [733, 65] on button "Select Reaction: Heart" at bounding box center [736, 67] width 17 height 17
click at [687, 334] on textarea "Type your message" at bounding box center [711, 333] width 97 height 8
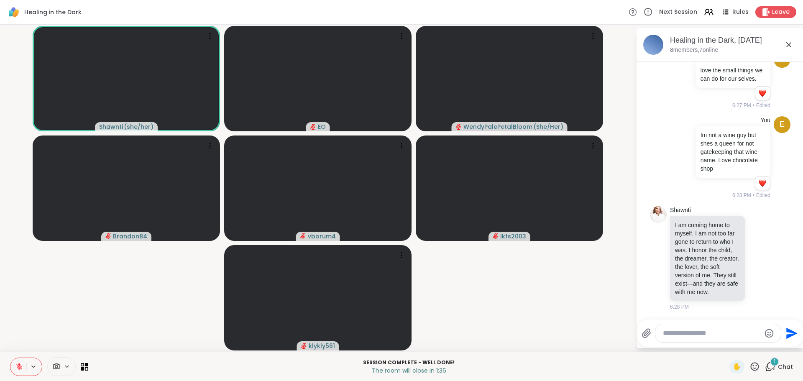
scroll to position [3632, 0]
type textarea "**********"
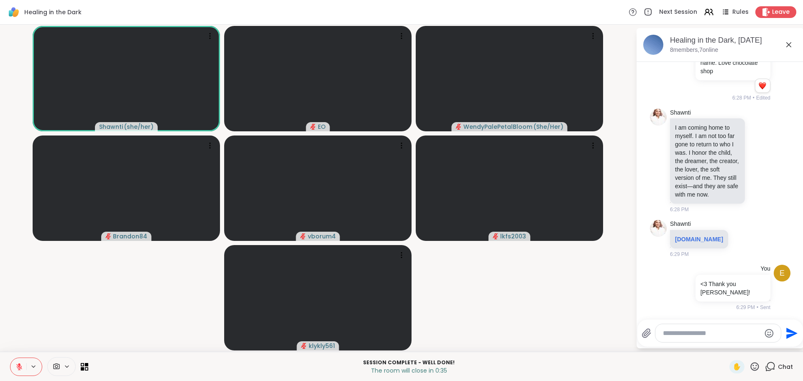
scroll to position [3730, 0]
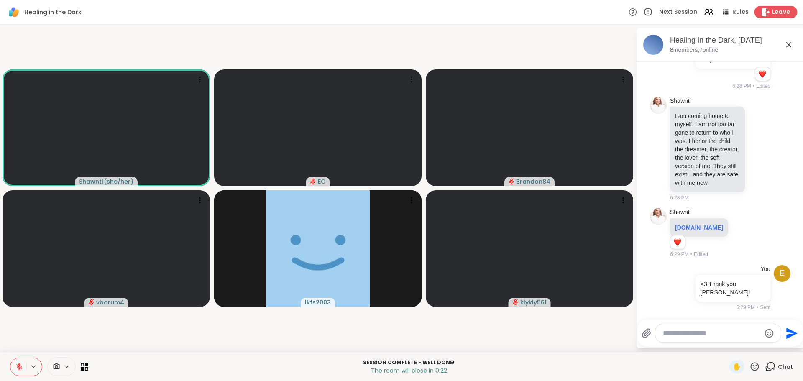
click at [775, 13] on span "Leave" at bounding box center [781, 12] width 18 height 9
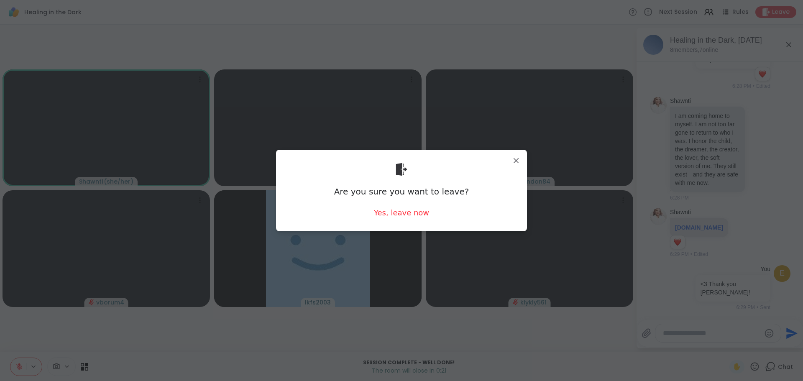
click at [389, 215] on div "Yes, leave now" at bounding box center [401, 212] width 55 height 10
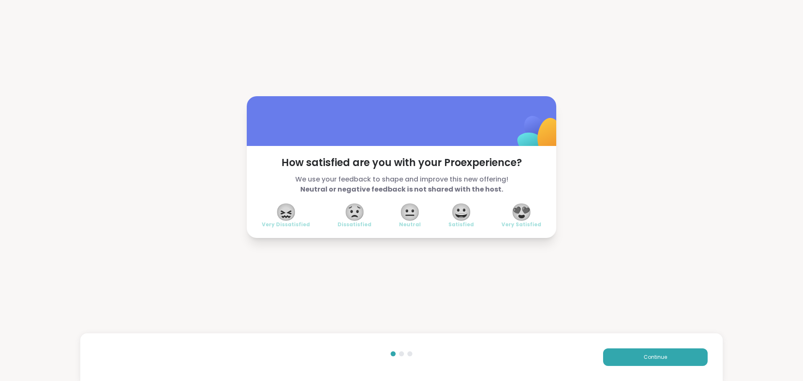
click at [525, 212] on span "😍" at bounding box center [521, 212] width 21 height 15
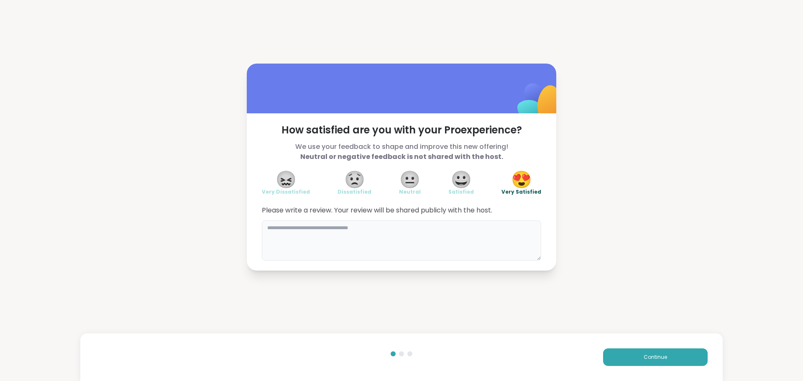
click at [388, 248] on textarea at bounding box center [401, 240] width 279 height 40
type textarea "*"
click at [371, 246] on textarea "*" at bounding box center [401, 240] width 279 height 40
type textarea "**********"
click at [620, 350] on button "Continue" at bounding box center [655, 357] width 105 height 18
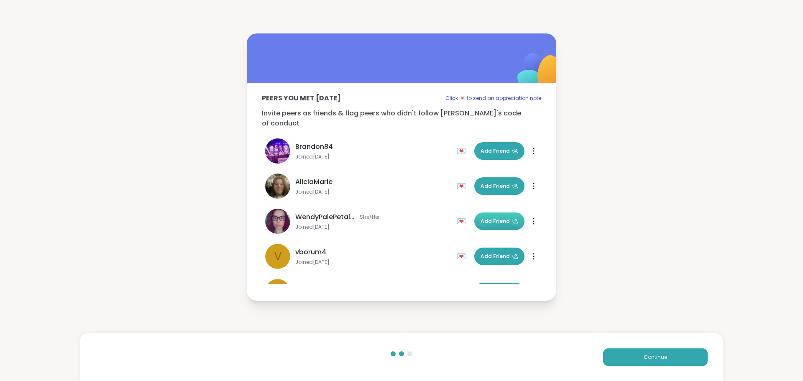
click at [494, 218] on span "Add Friend" at bounding box center [500, 222] width 38 height 8
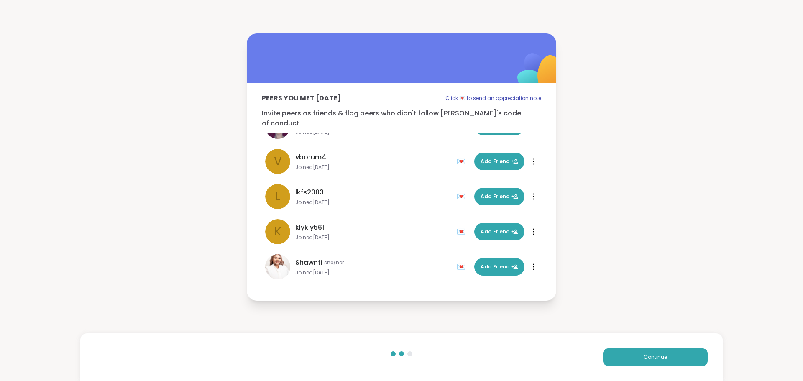
scroll to position [95, 0]
click at [492, 266] on button "Add Friend" at bounding box center [499, 267] width 50 height 18
click at [637, 359] on button "Continue" at bounding box center [655, 357] width 105 height 18
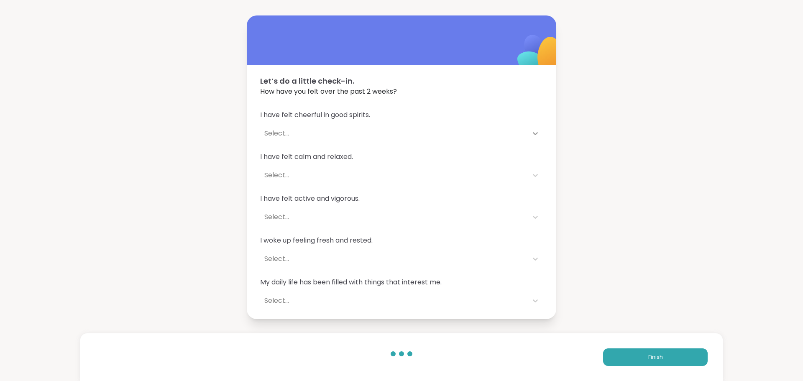
click at [528, 133] on div at bounding box center [535, 133] width 15 height 15
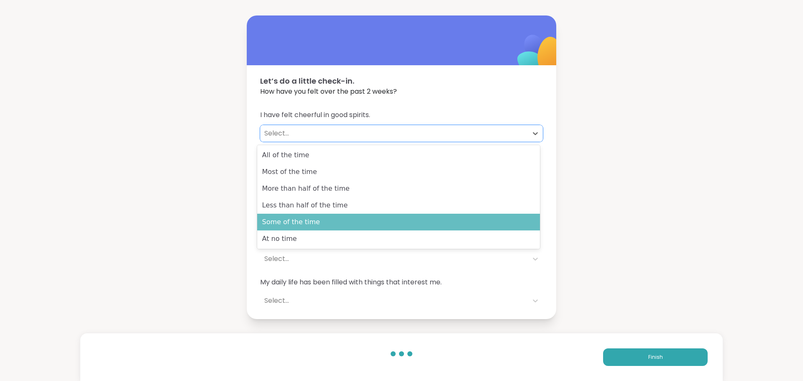
click at [319, 220] on div "Some of the time" at bounding box center [398, 222] width 283 height 17
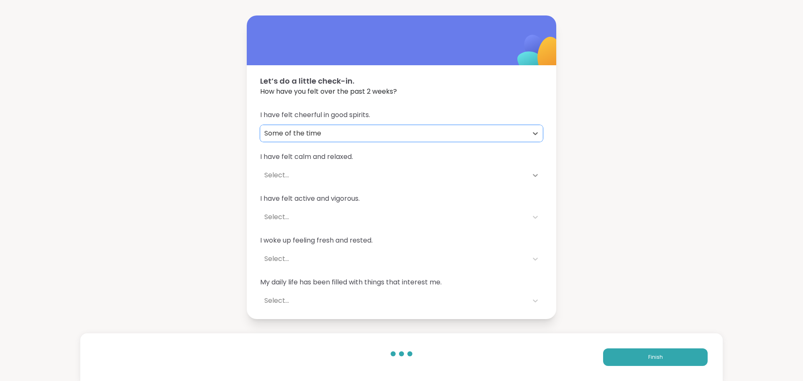
click at [532, 174] on icon at bounding box center [535, 175] width 8 height 8
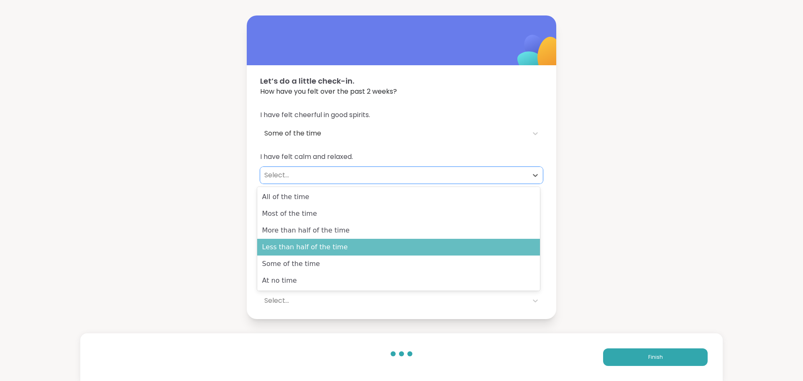
click at [316, 251] on div "Less than half of the time" at bounding box center [398, 247] width 283 height 17
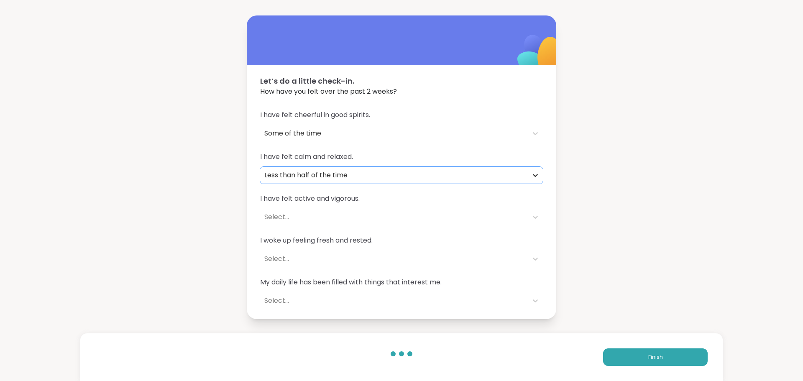
click at [533, 176] on icon at bounding box center [535, 175] width 5 height 3
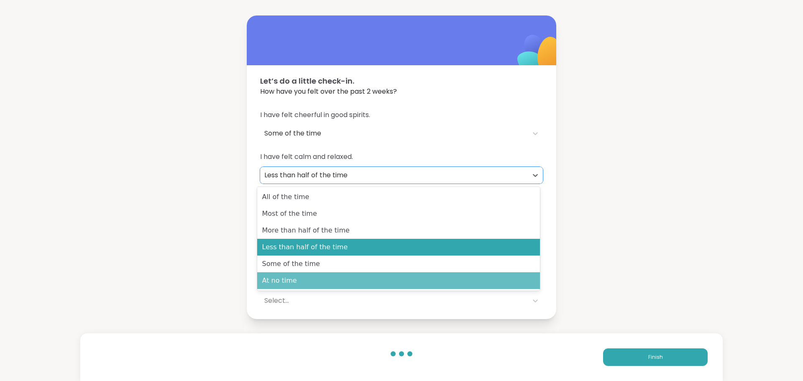
click at [394, 277] on div "At no time" at bounding box center [398, 280] width 283 height 17
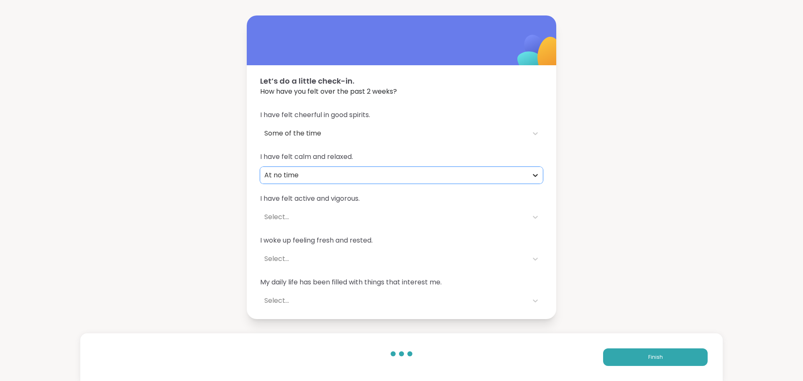
drag, startPoint x: 536, startPoint y: 176, endPoint x: 532, endPoint y: 182, distance: 7.1
click at [536, 176] on icon at bounding box center [535, 175] width 8 height 8
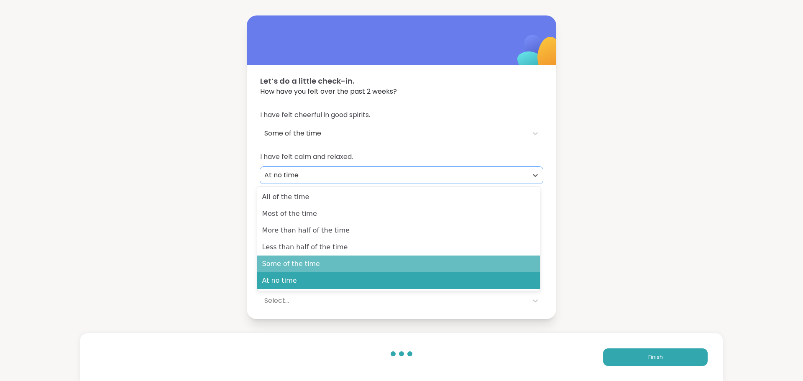
click at [401, 271] on div "Some of the time" at bounding box center [398, 264] width 283 height 17
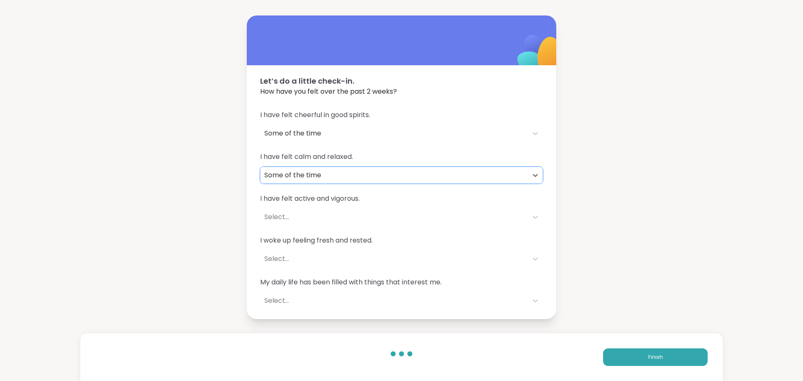
click at [526, 203] on span "I have felt active and vigorous." at bounding box center [401, 199] width 283 height 10
click at [517, 217] on div "Select..." at bounding box center [393, 217] width 259 height 10
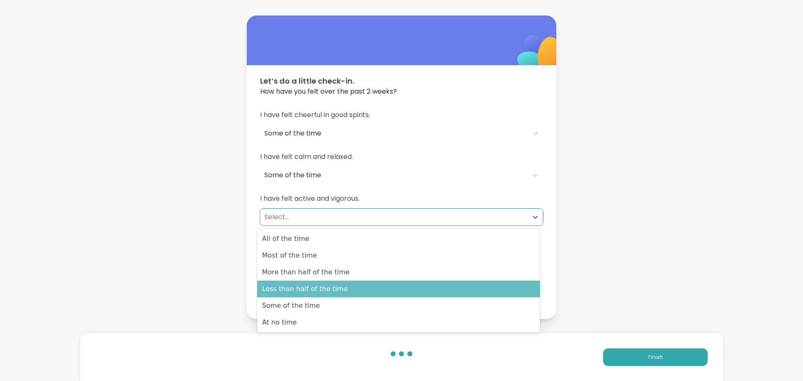
click at [387, 287] on div "Less than half of the time" at bounding box center [398, 289] width 283 height 17
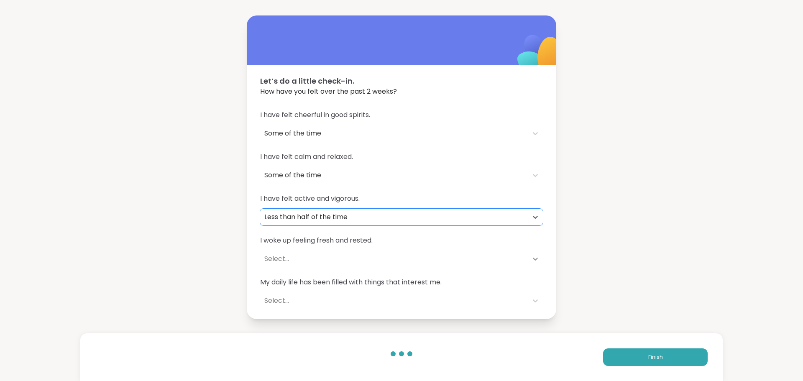
click at [531, 258] on icon at bounding box center [535, 259] width 8 height 8
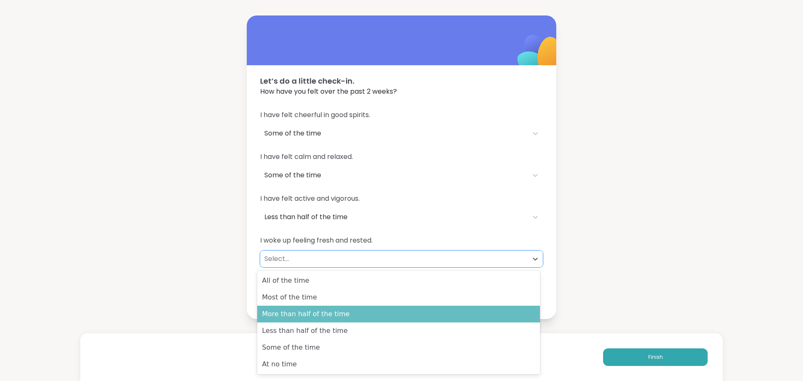
click at [441, 321] on div "More than half of the time" at bounding box center [398, 314] width 283 height 17
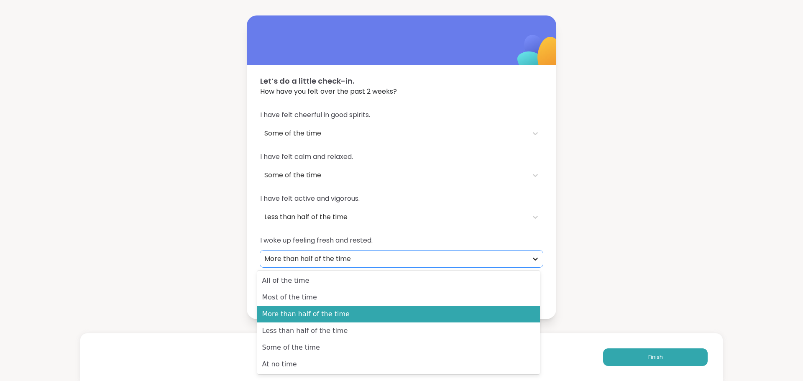
click at [528, 253] on div at bounding box center [535, 258] width 15 height 15
click at [485, 329] on div "Less than half of the time" at bounding box center [398, 331] width 283 height 17
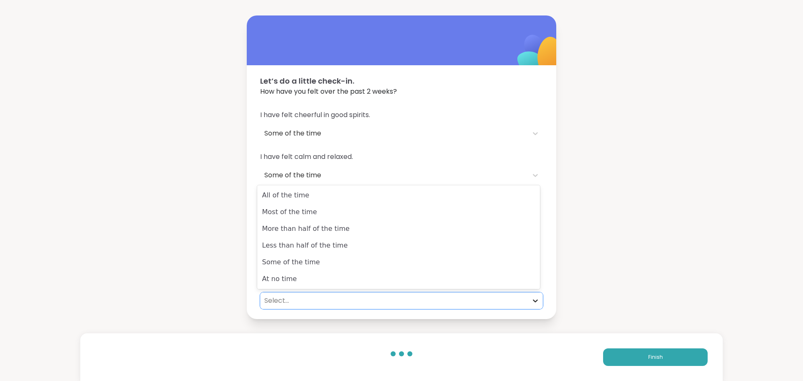
click at [528, 302] on div at bounding box center [535, 300] width 15 height 15
click at [463, 276] on div "At no time" at bounding box center [398, 279] width 283 height 17
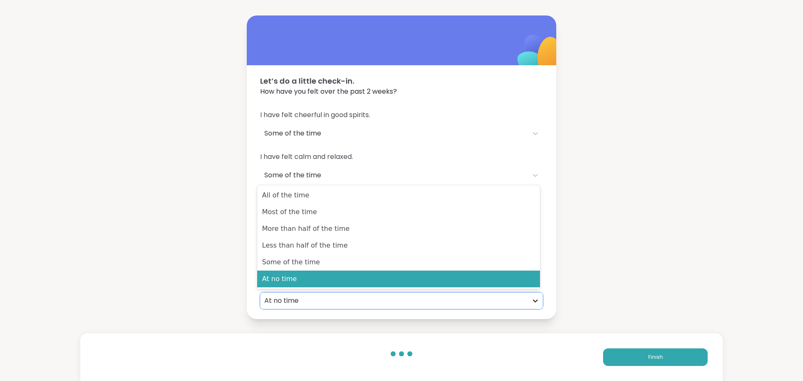
click at [532, 301] on icon at bounding box center [535, 301] width 8 height 8
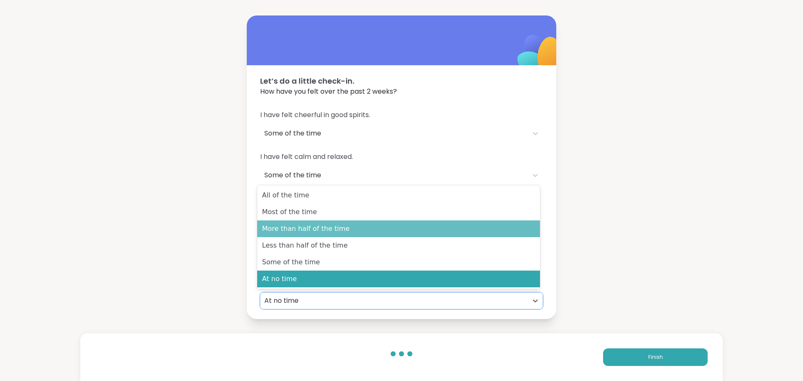
click at [372, 231] on div "More than half of the time" at bounding box center [398, 228] width 283 height 17
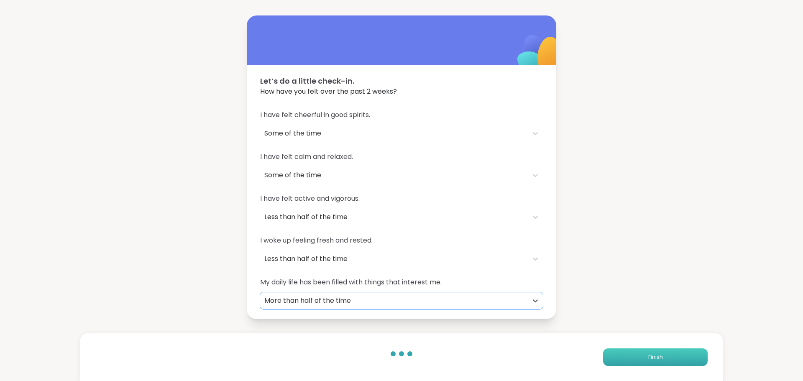
click at [628, 363] on button "Finish" at bounding box center [655, 357] width 105 height 18
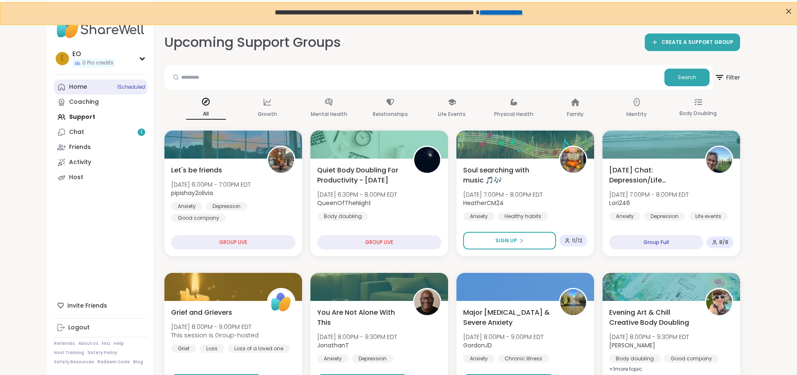
click at [117, 85] on span "1 Scheduled" at bounding box center [131, 87] width 28 height 7
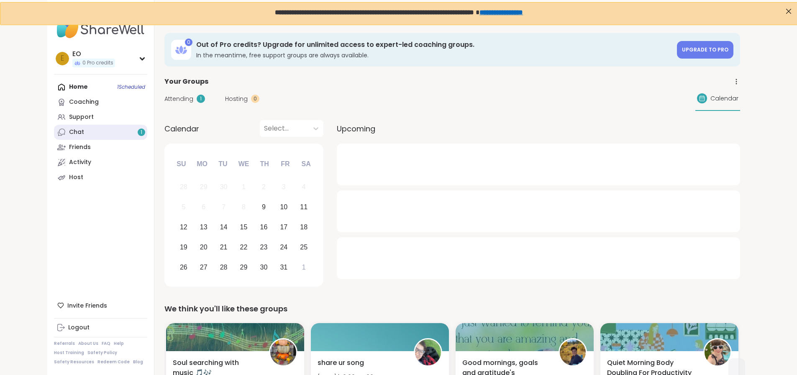
click at [76, 129] on link "Chat 1" at bounding box center [100, 132] width 93 height 15
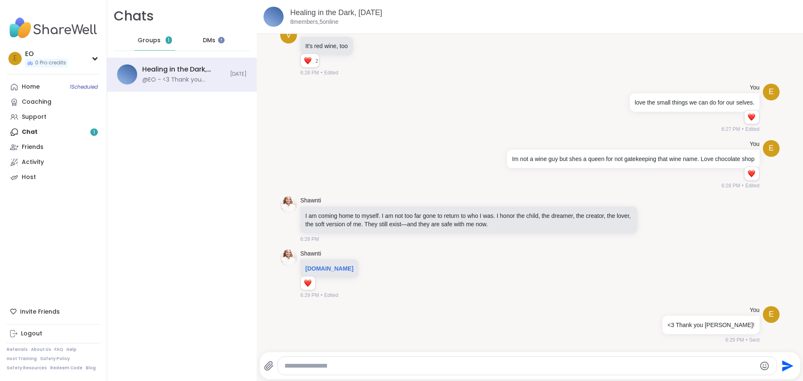
click at [207, 39] on span "DMs" at bounding box center [209, 40] width 13 height 8
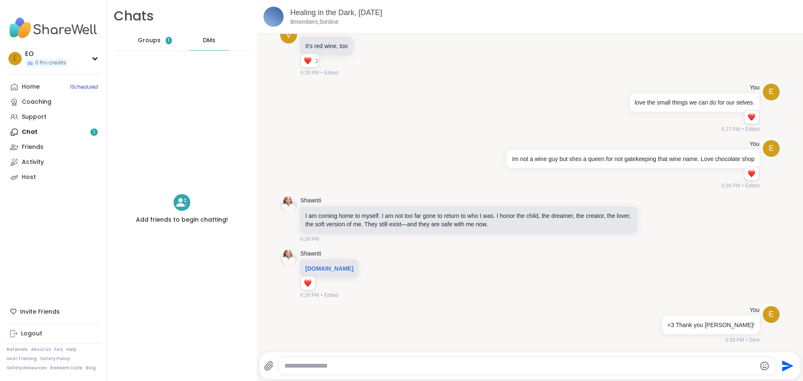
click at [37, 133] on div "Home 1 Scheduled Coaching Support Chat 1 Friends Activity Host" at bounding box center [53, 131] width 93 height 105
click at [90, 56] on div "E EO 0 Pro credits" at bounding box center [53, 58] width 93 height 21
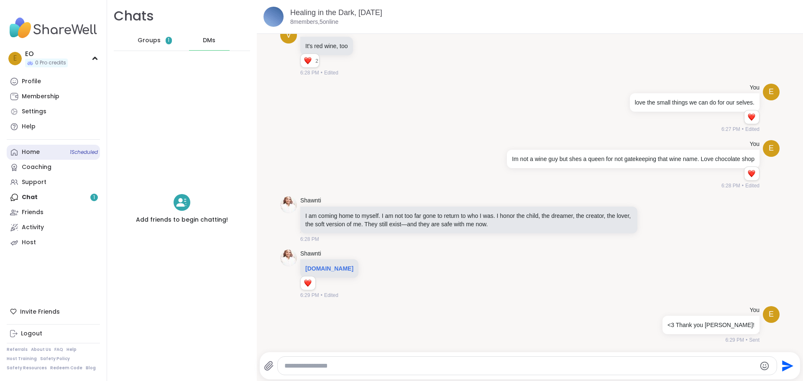
click at [61, 153] on link "Home 1 Scheduled" at bounding box center [53, 152] width 93 height 15
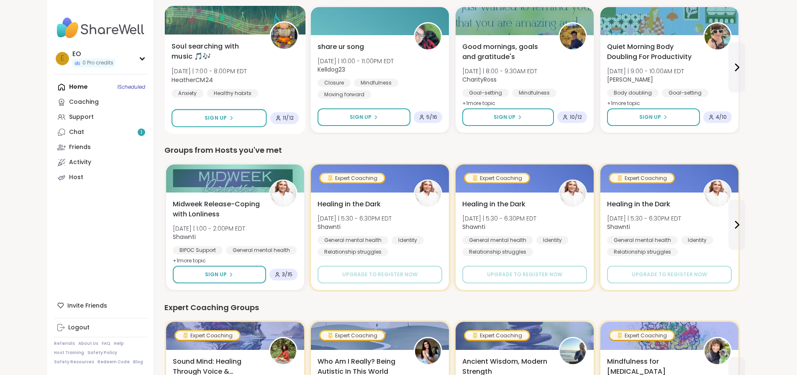
scroll to position [335, 0]
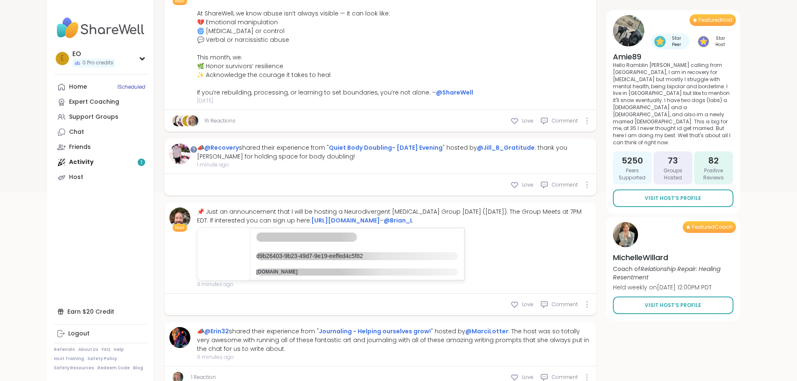
scroll to position [209, 0]
